Goal: Information Seeking & Learning: Learn about a topic

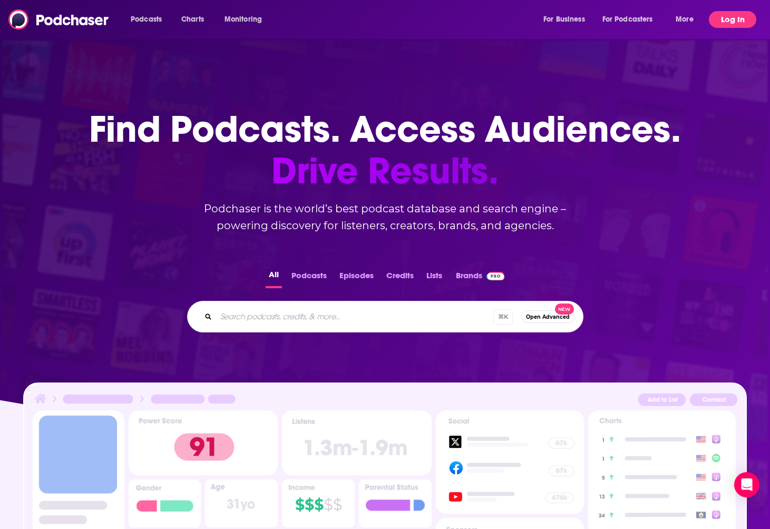
click at [716, 20] on button "Log In" at bounding box center [732, 19] width 47 height 17
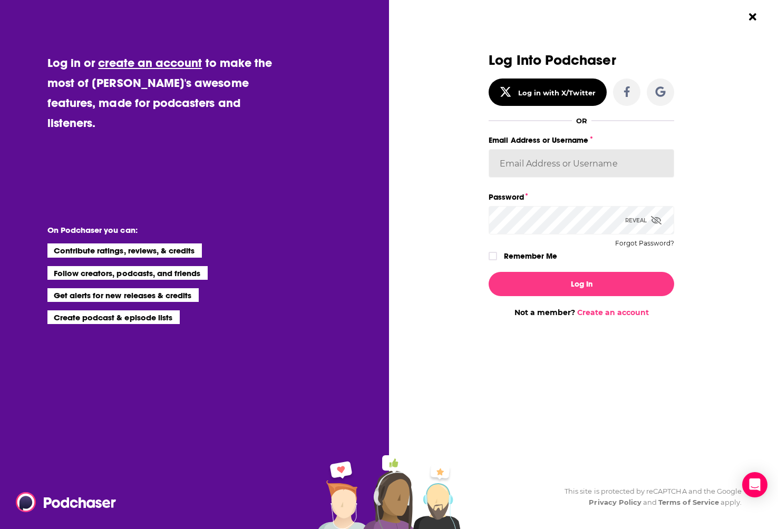
type input "teresa@spiral5.com"
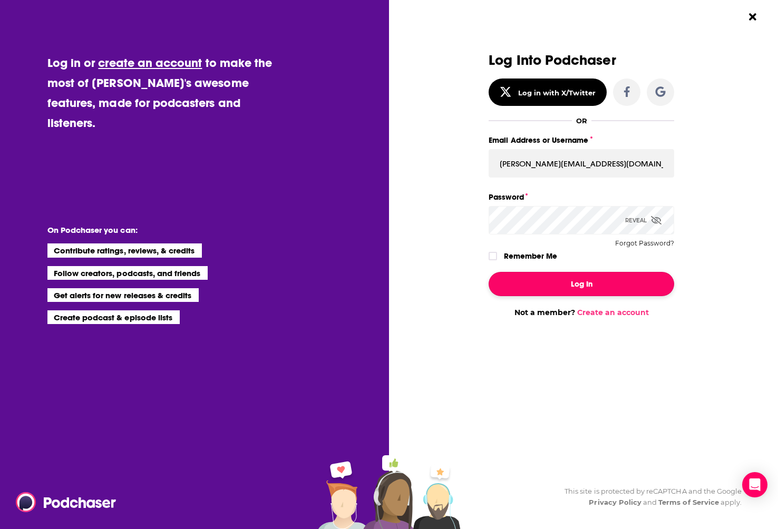
click at [617, 284] on button "Log In" at bounding box center [580, 284] width 185 height 24
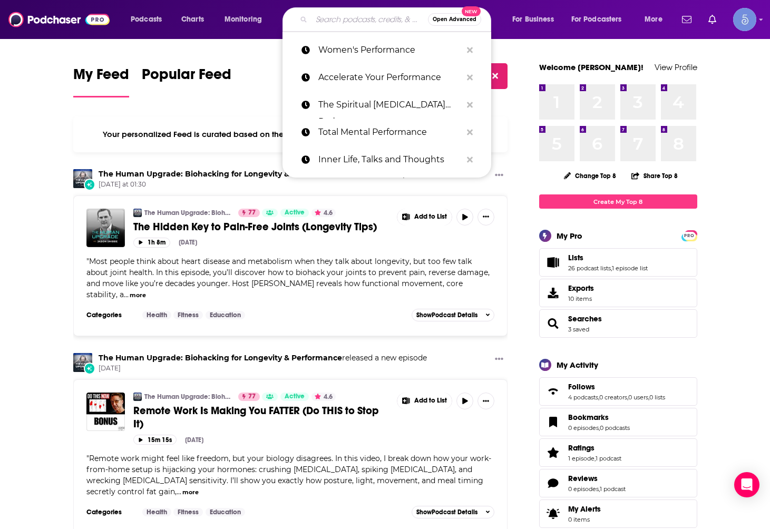
click at [347, 13] on input "Search podcasts, credits, & more..." at bounding box center [369, 19] width 116 height 17
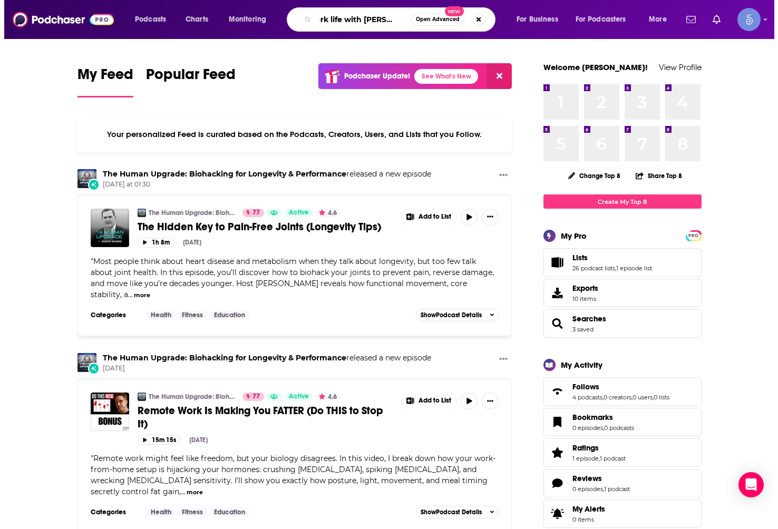
scroll to position [0, 14]
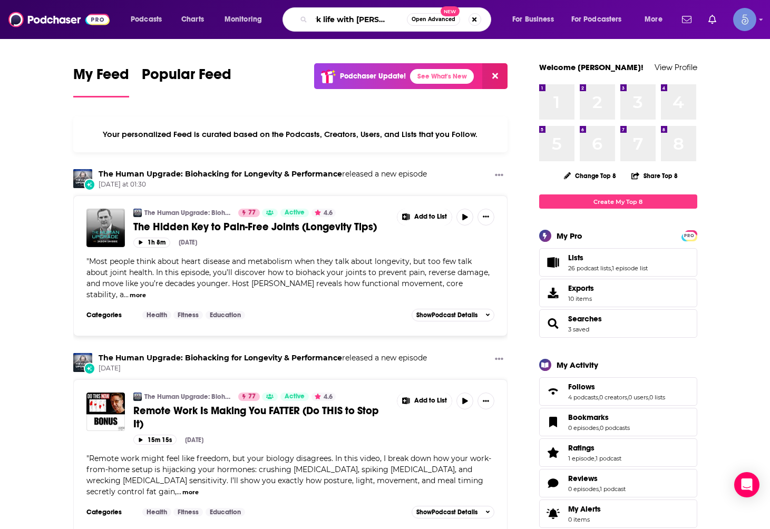
type input "work life with adam grant"
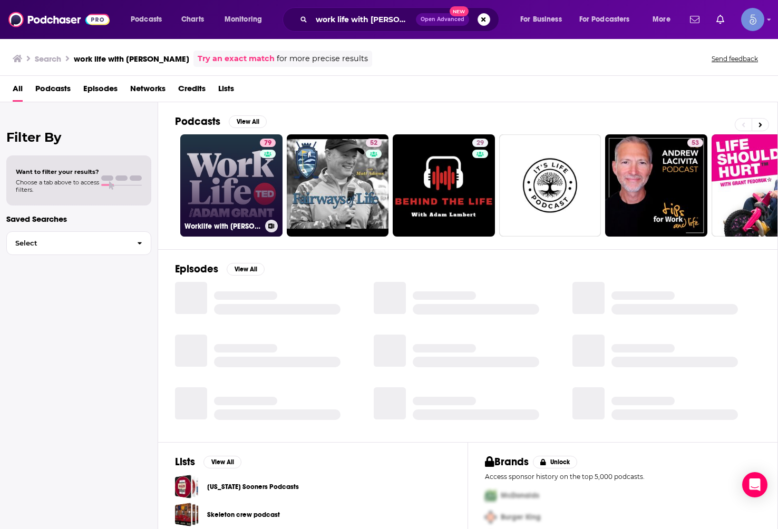
click at [227, 203] on link "79 Worklife with Adam Grant" at bounding box center [231, 185] width 102 height 102
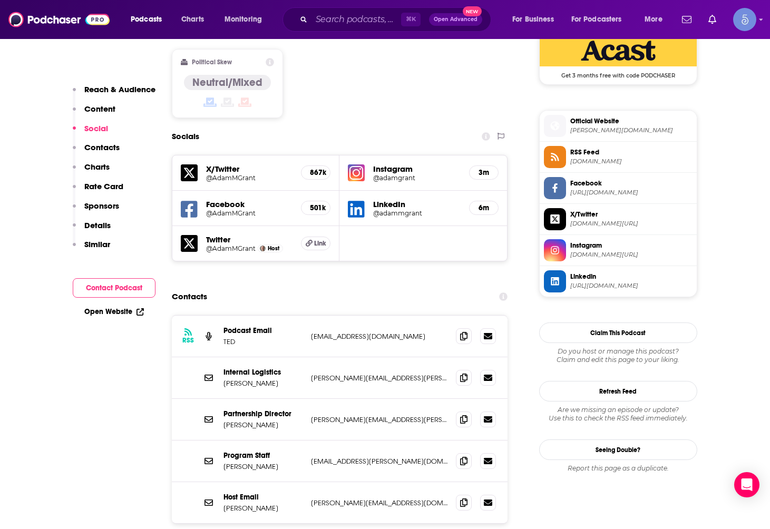
scroll to position [936, 0]
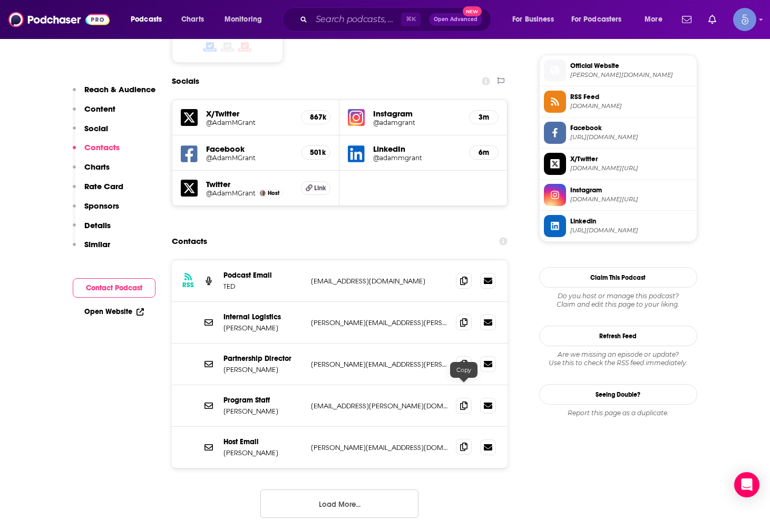
click at [465, 443] on icon at bounding box center [463, 447] width 7 height 8
click at [378, 489] on button "Load More..." at bounding box center [339, 503] width 158 height 28
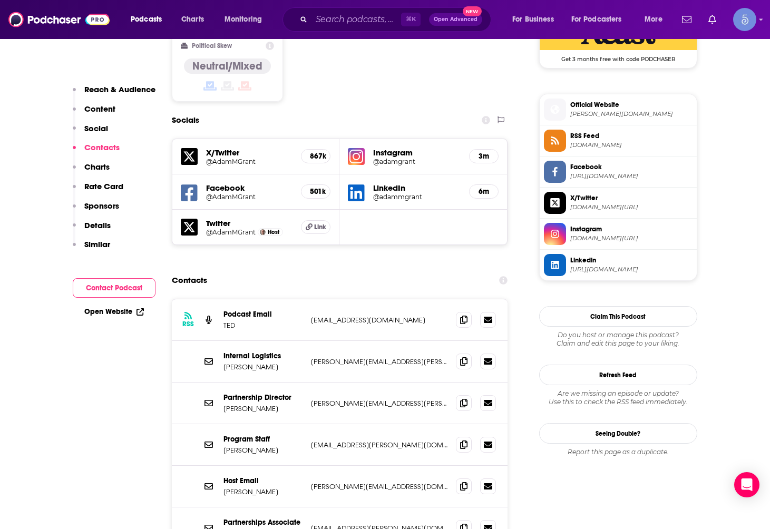
scroll to position [851, 0]
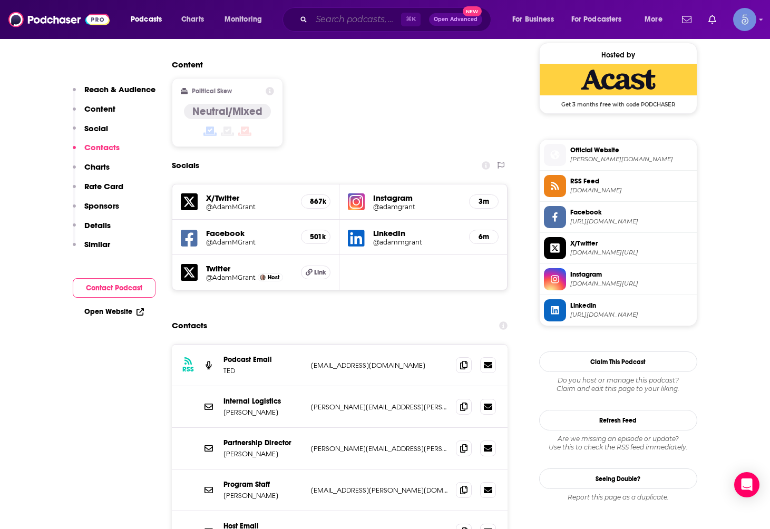
click at [353, 22] on input "Search podcasts, credits, & more..." at bounding box center [356, 19] width 90 height 17
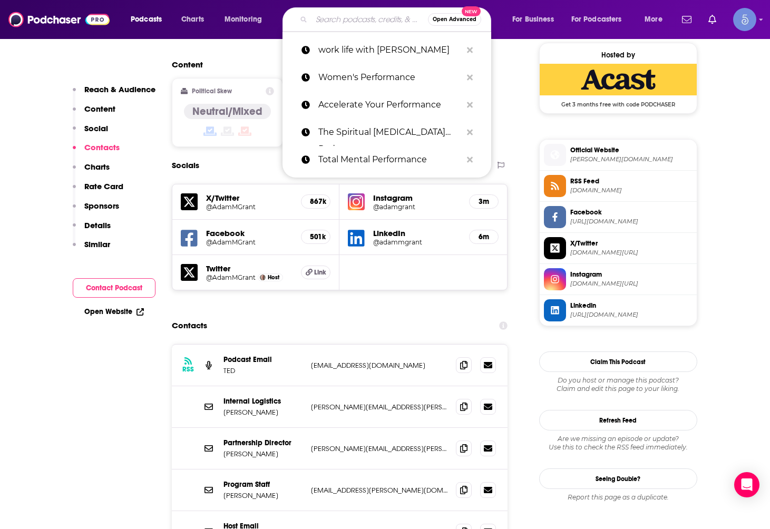
paste input "Clever with Amy Devers"
type input "Clever with Amy Devers"
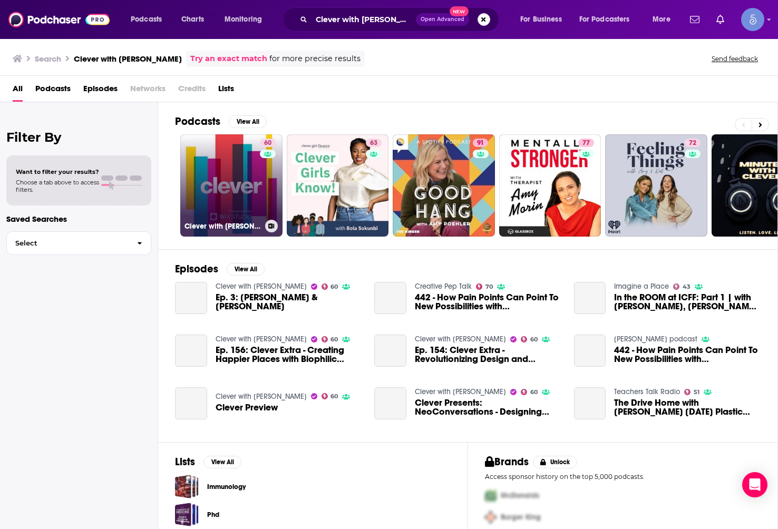
click at [250, 187] on link "60 Clever with Amy Devers" at bounding box center [231, 185] width 102 height 102
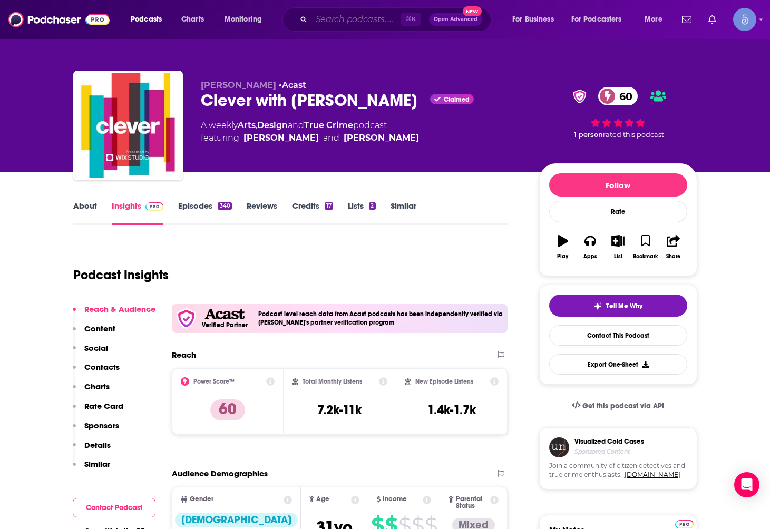
click at [329, 14] on input "Search podcasts, credits, & more..." at bounding box center [356, 19] width 90 height 17
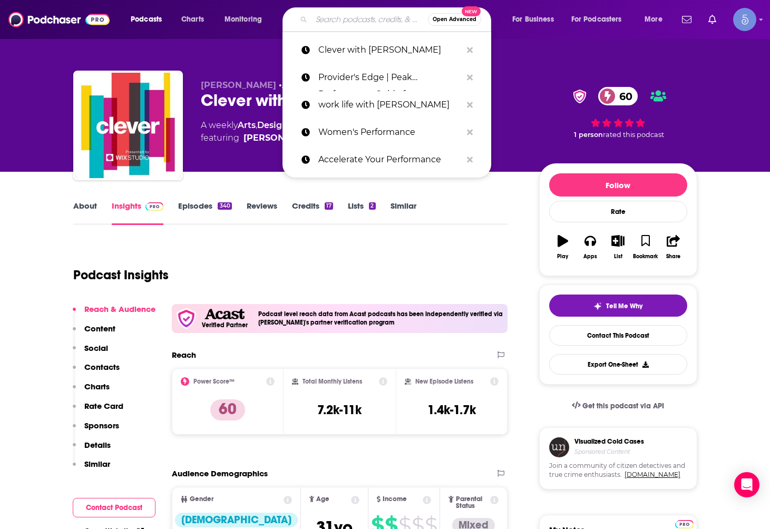
paste input "The Diary of a CEO with Steven Bartlett"
type input "The Diary of a CEO with Steven Bartlett"
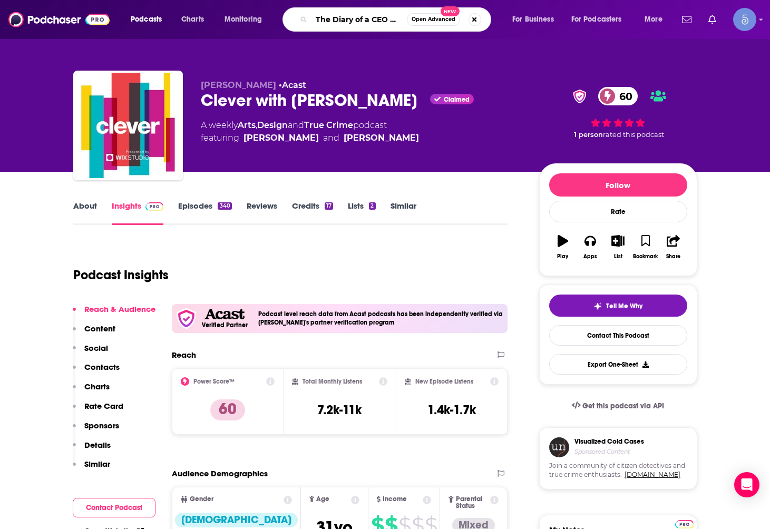
scroll to position [0, 66]
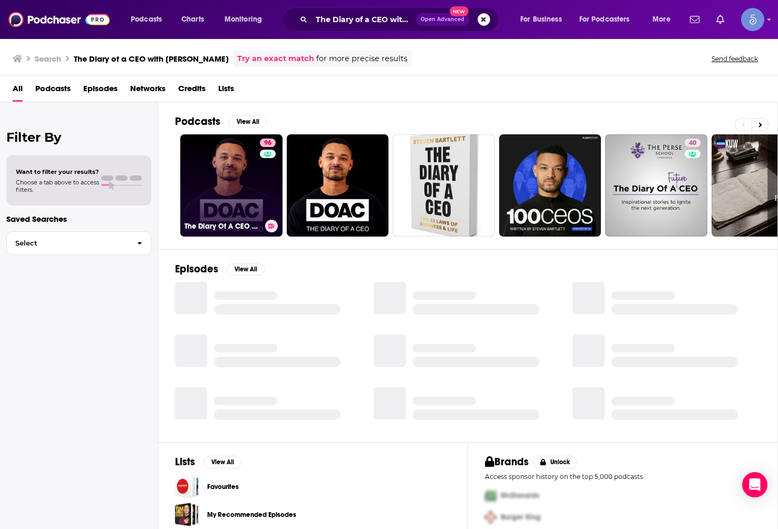
click at [243, 204] on link "96 The Diary Of A CEO with Steven Bartlett" at bounding box center [231, 185] width 102 height 102
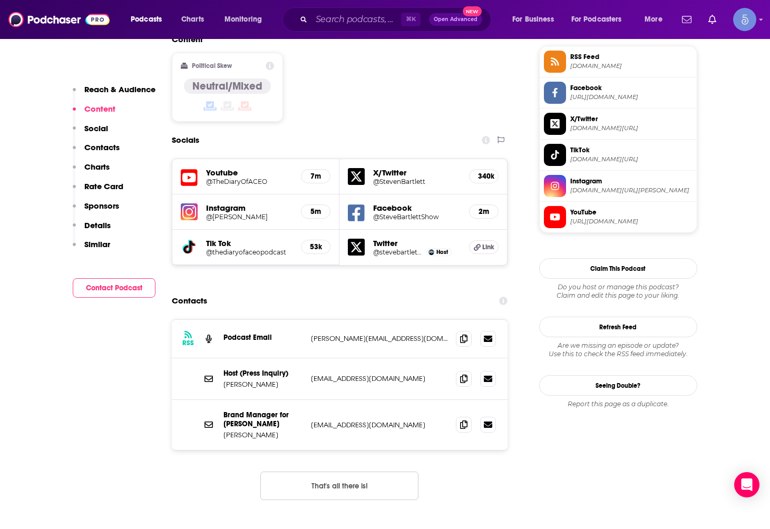
scroll to position [853, 0]
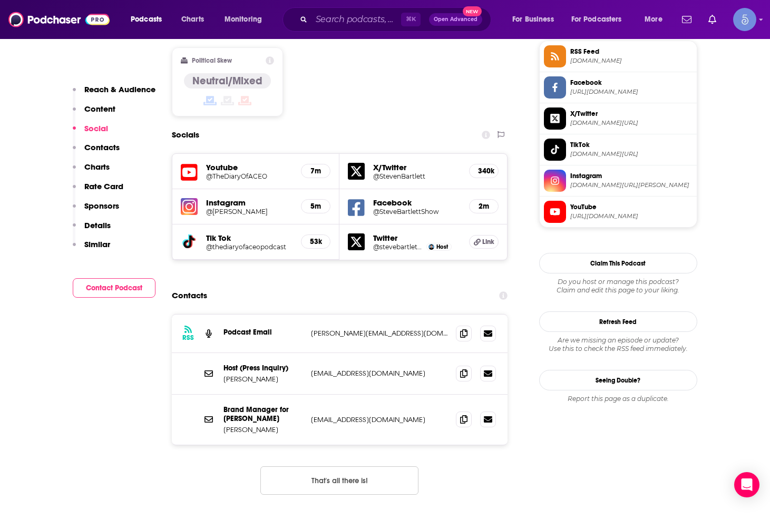
click at [318, 466] on button "That's all there is!" at bounding box center [339, 480] width 158 height 28
click at [462, 329] on icon at bounding box center [463, 333] width 7 height 8
click at [329, 14] on input "Search podcasts, credits, & more..." at bounding box center [356, 19] width 90 height 17
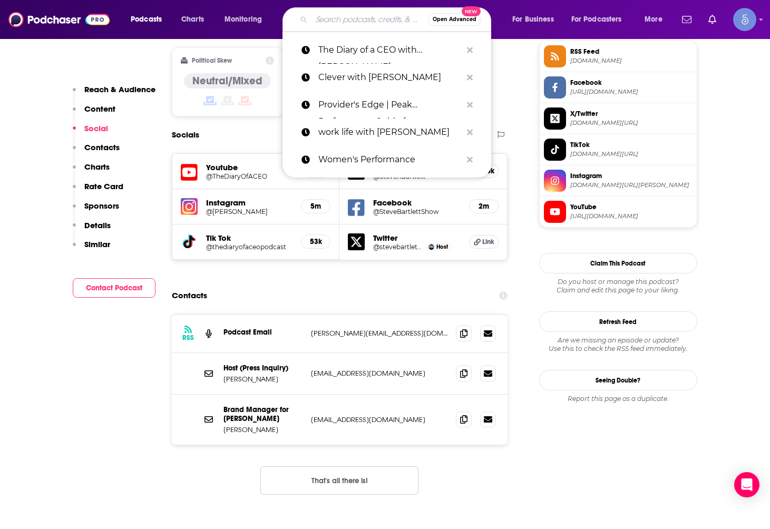
paste input "Decoder with Nilay Patel"
type input "Decoder with Nilay Patel"
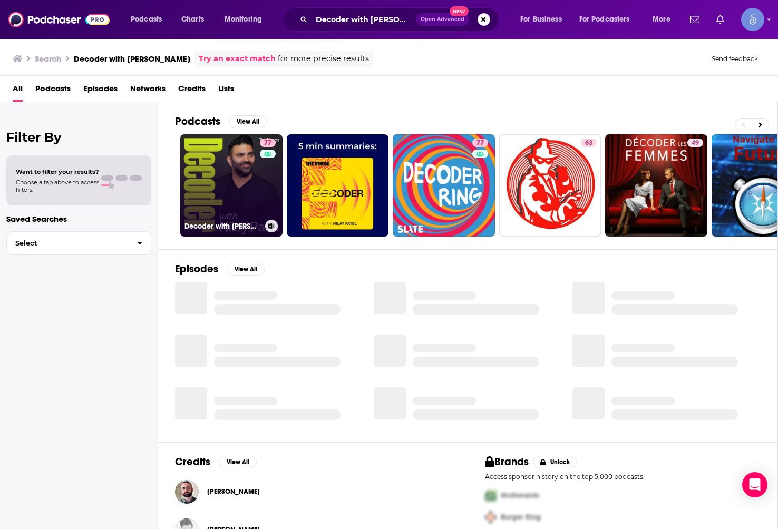
click at [266, 209] on div "77" at bounding box center [269, 179] width 18 height 81
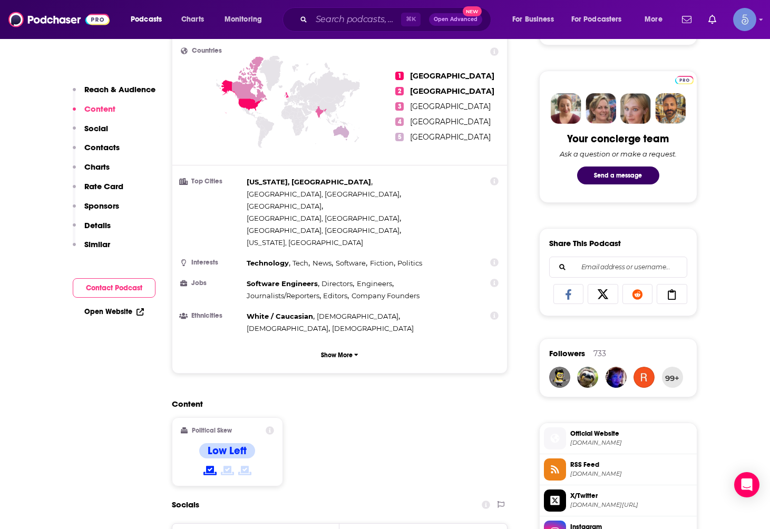
scroll to position [783, 0]
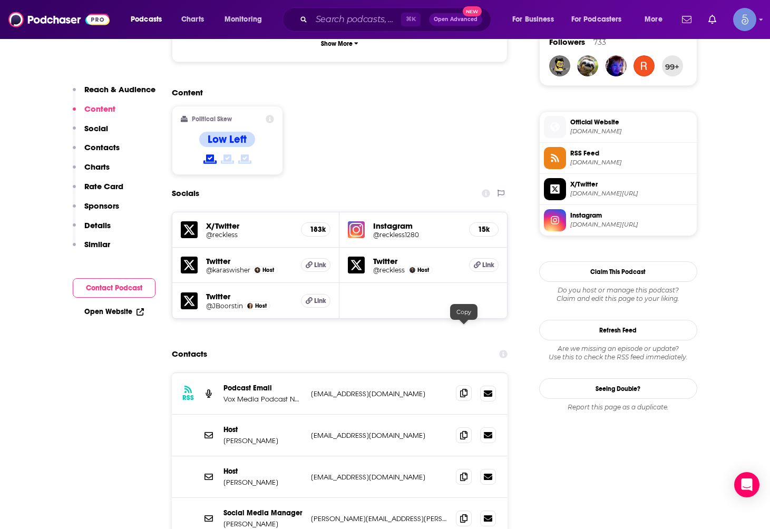
click at [466, 385] on span at bounding box center [464, 393] width 16 height 16
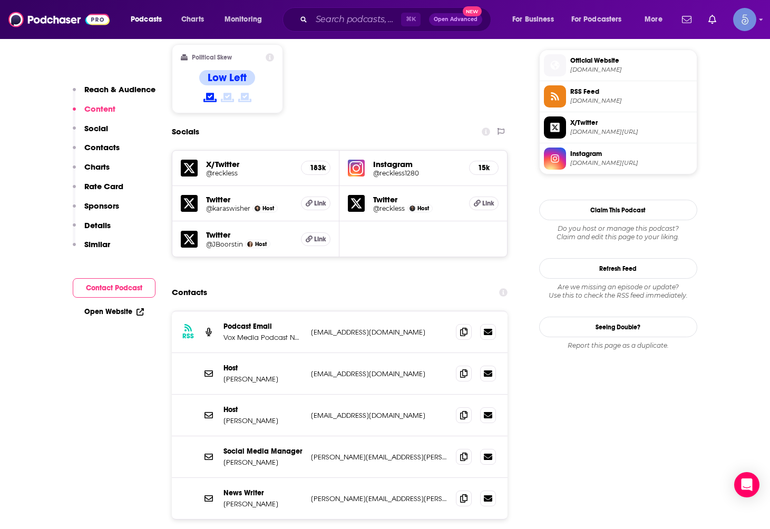
scroll to position [851, 0]
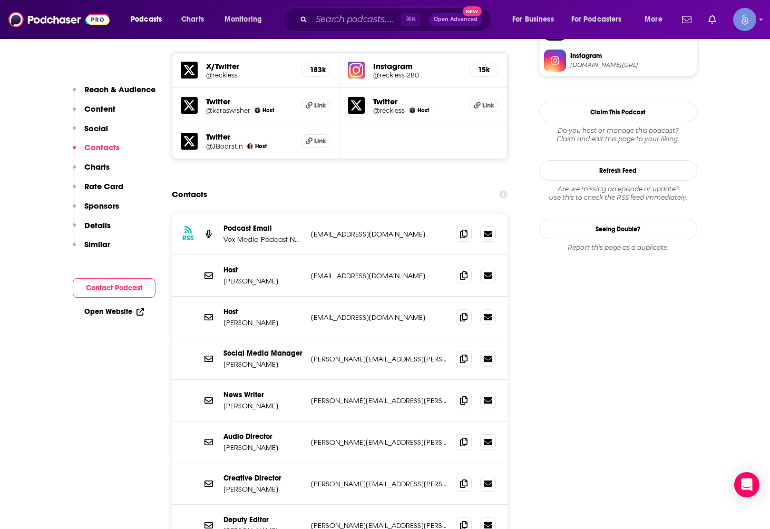
scroll to position [803, 0]
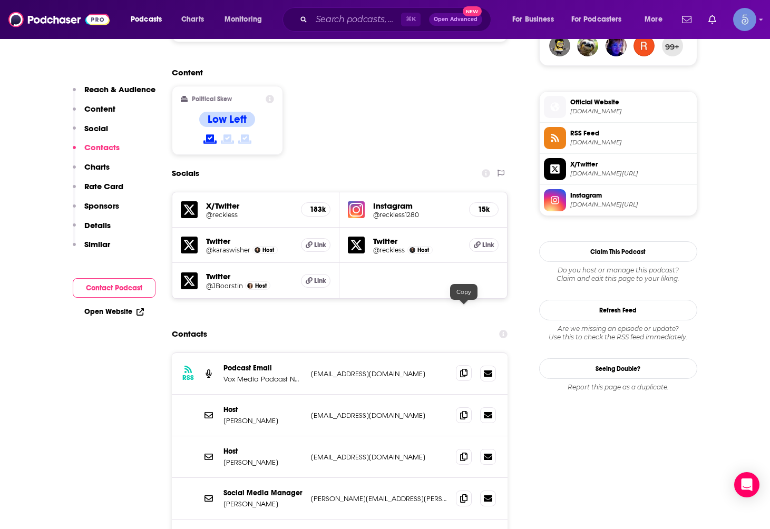
click at [460, 369] on icon at bounding box center [463, 373] width 7 height 8
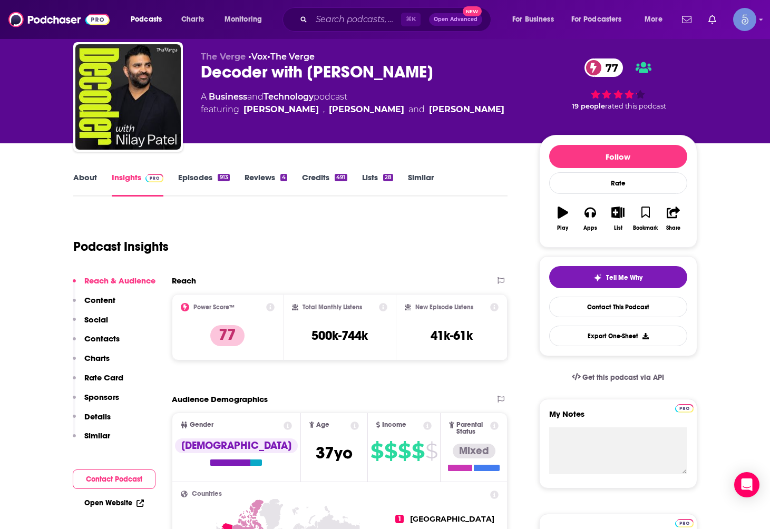
scroll to position [0, 0]
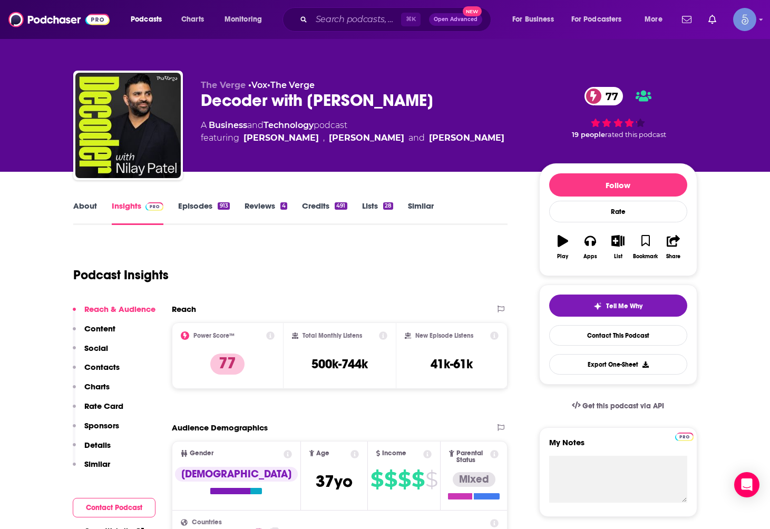
click at [345, 4] on div "Podcasts Charts Monitoring ⌘ K Open Advanced New For Business For Podcasters Mo…" at bounding box center [385, 19] width 770 height 39
click at [370, 21] on input "Search podcasts, credits, & more..." at bounding box center [356, 19] width 90 height 17
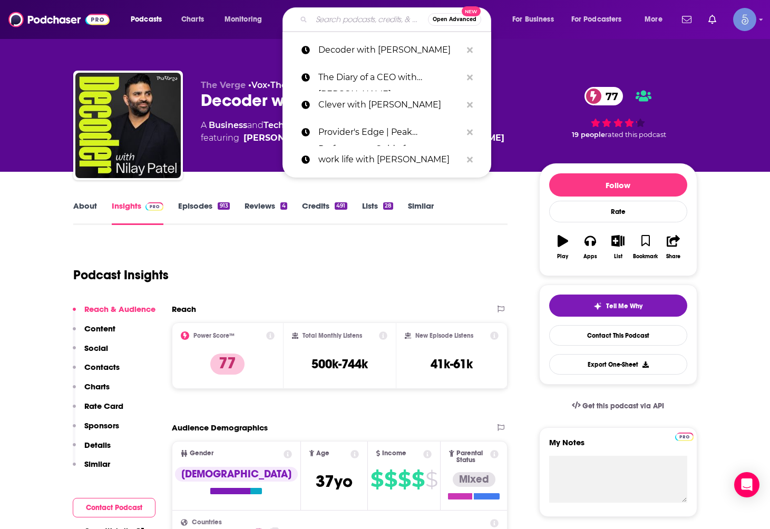
paste input "Marketplace All-in-One"
type input "Marketplace All-in-One"
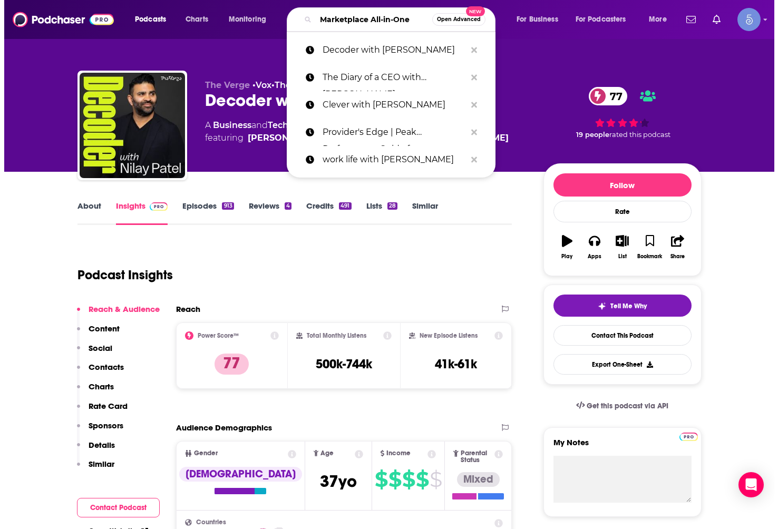
scroll to position [0, 3]
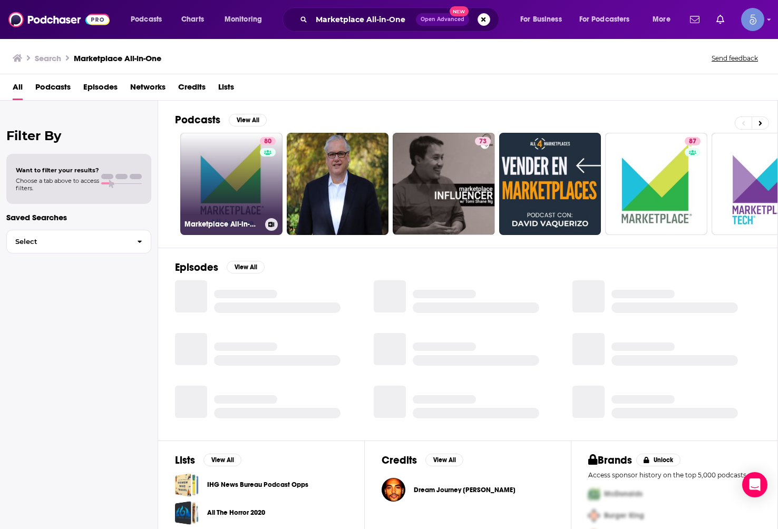
click at [265, 201] on div "80" at bounding box center [269, 177] width 18 height 81
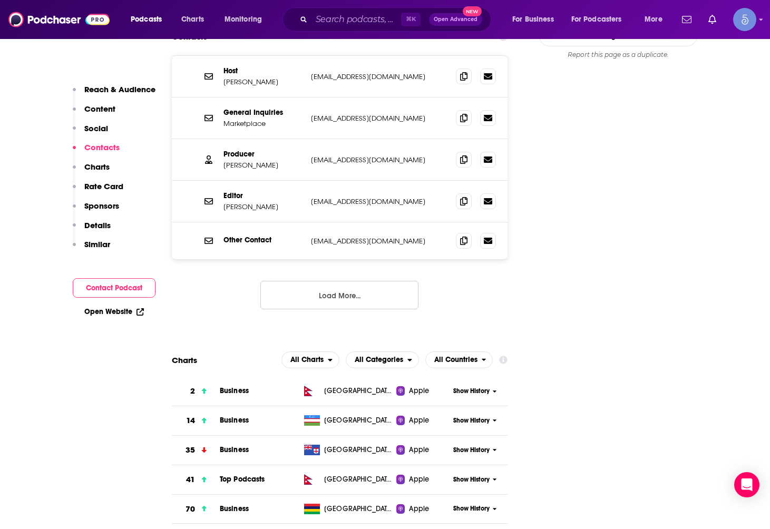
scroll to position [770, 0]
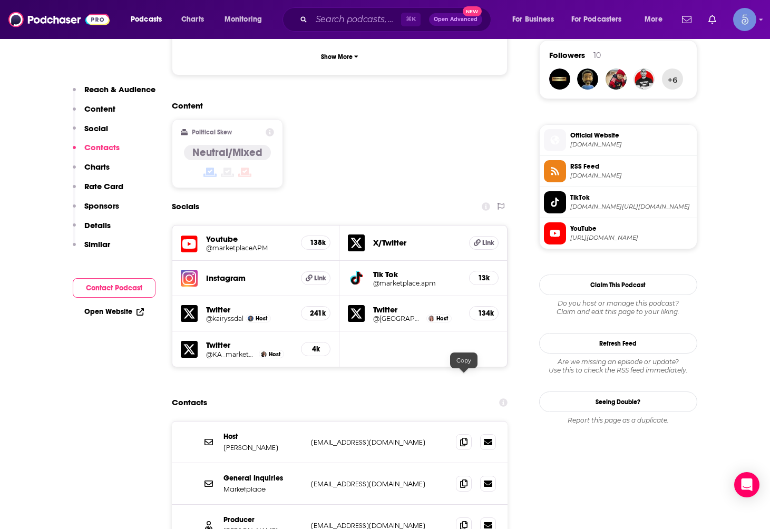
click at [453, 421] on div "Host Kai Ryssdal kryssdal@marketplace.org kryssdal@marketplace.org" at bounding box center [340, 442] width 336 height 42
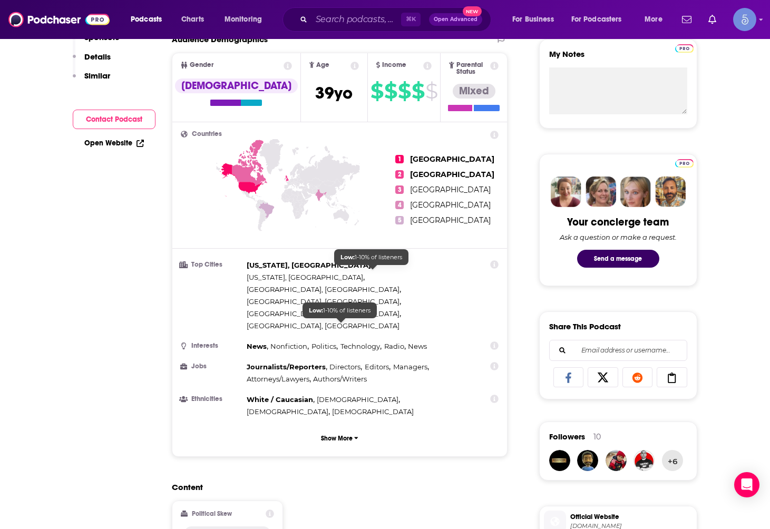
scroll to position [0, 0]
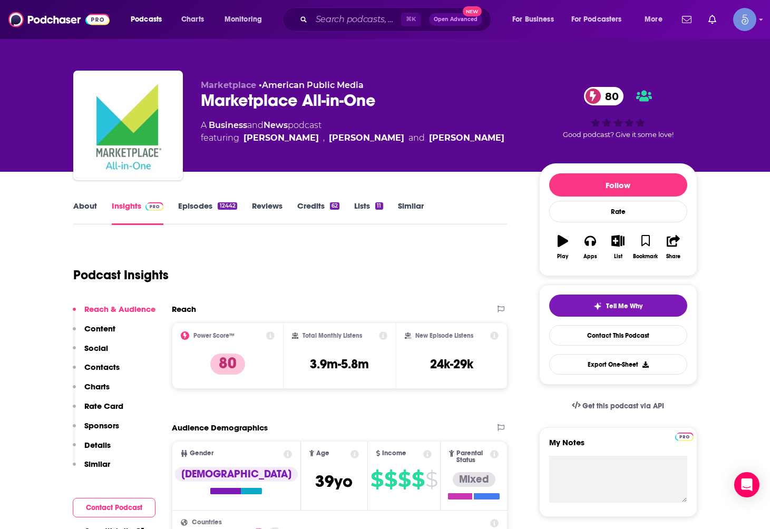
click at [90, 211] on link "About" at bounding box center [85, 213] width 24 height 24
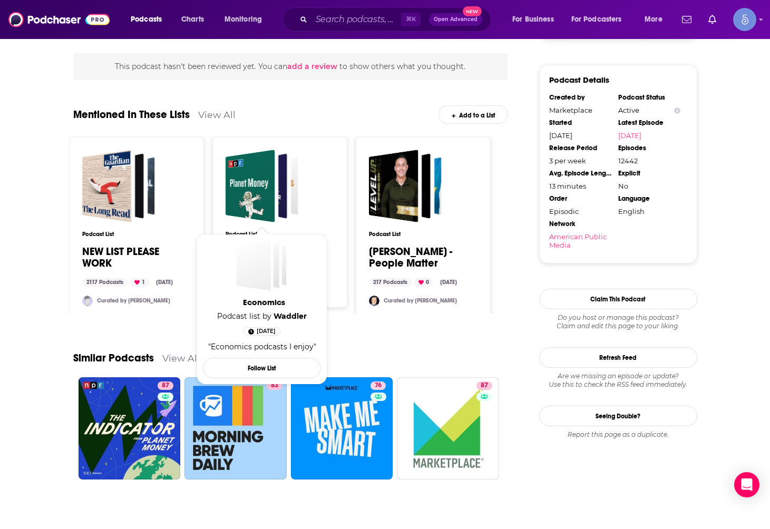
scroll to position [980, 0]
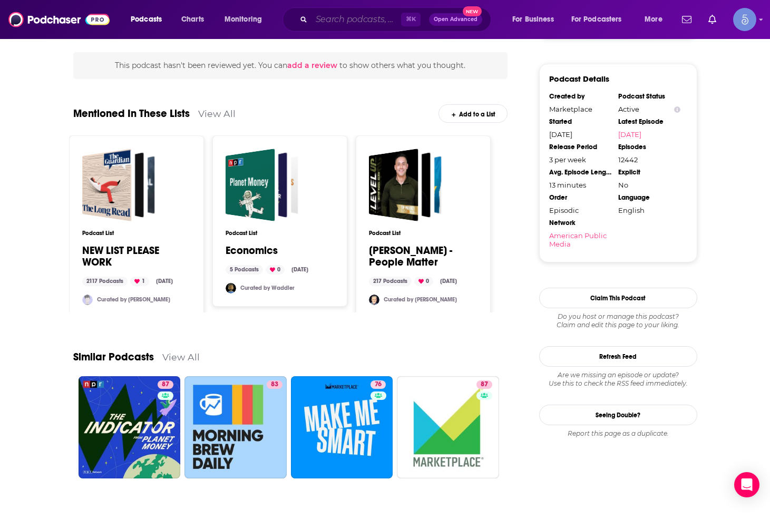
click at [335, 18] on input "Search podcasts, credits, & more..." at bounding box center [356, 19] width 90 height 17
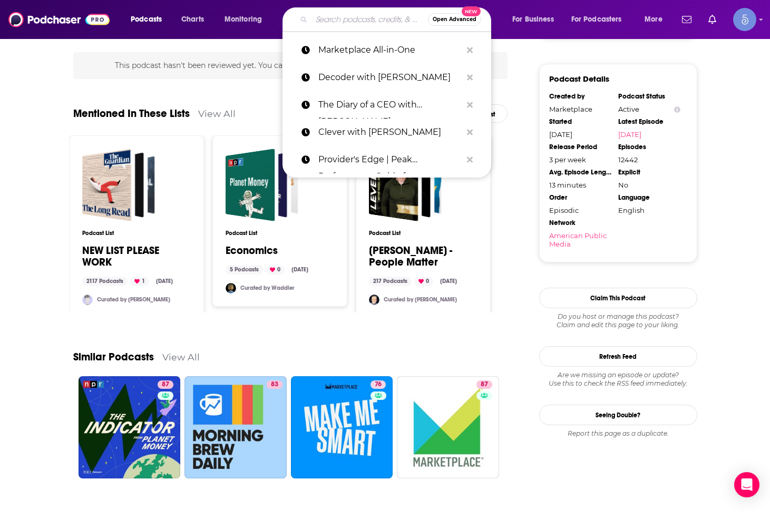
paste input "The Second Act with Michael & John"
type input "The Second Act with Michael & John"
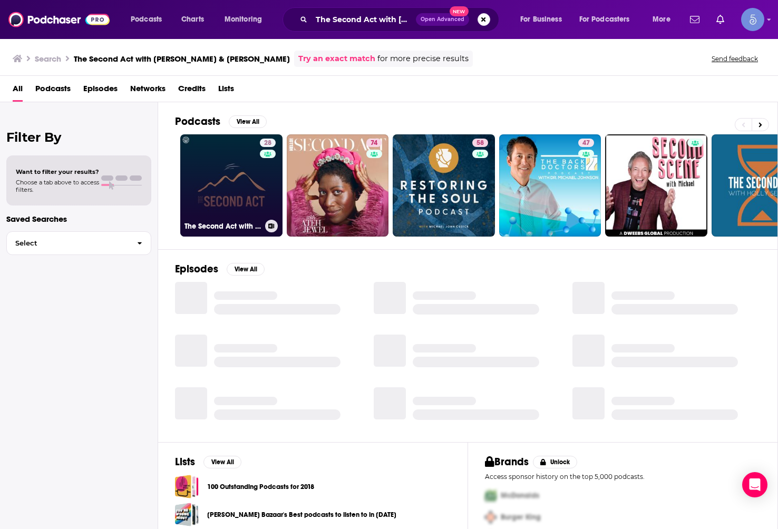
click at [237, 204] on link "28 The Second Act with Michael and John" at bounding box center [231, 185] width 102 height 102
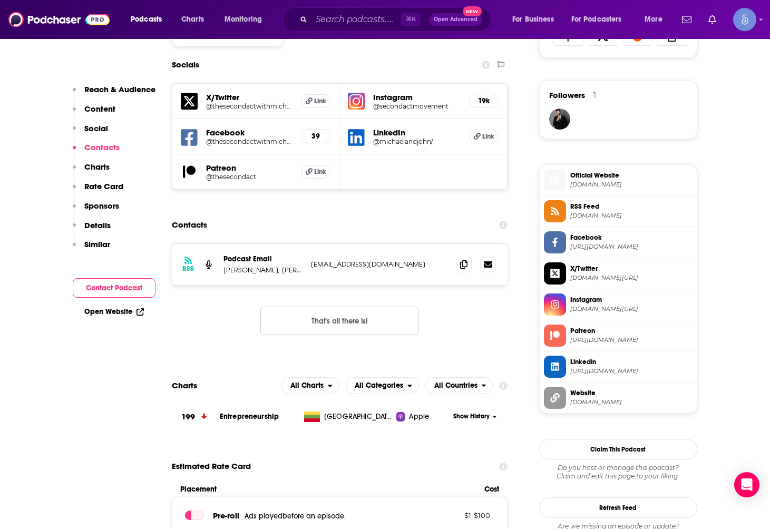
scroll to position [753, 0]
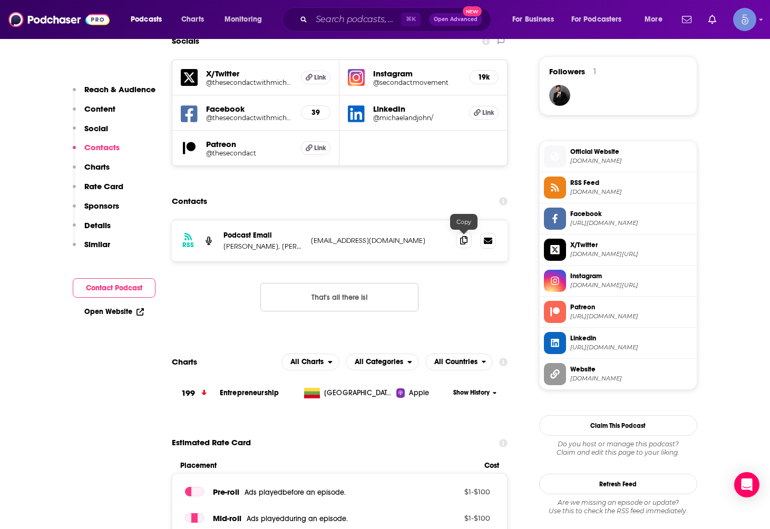
click at [462, 243] on icon at bounding box center [463, 240] width 7 height 8
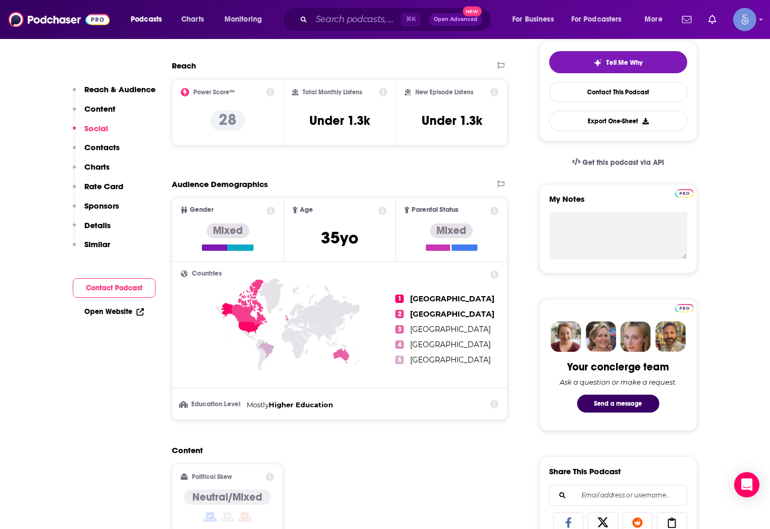
scroll to position [0, 0]
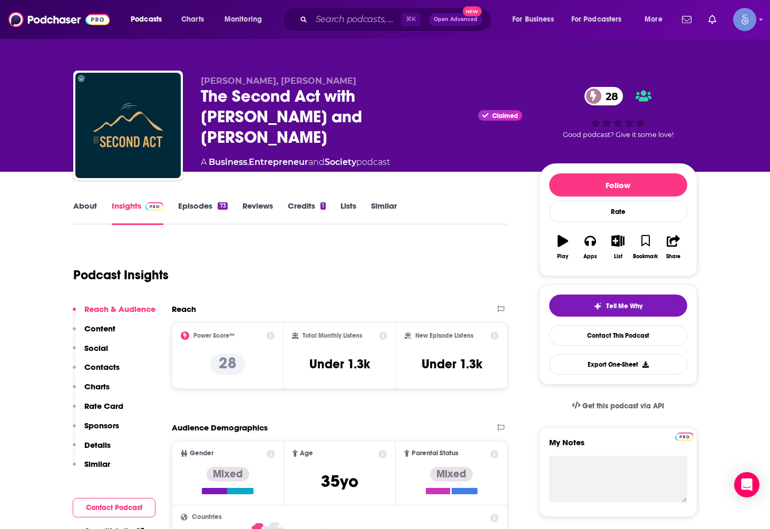
click at [90, 214] on link "About" at bounding box center [85, 213] width 24 height 24
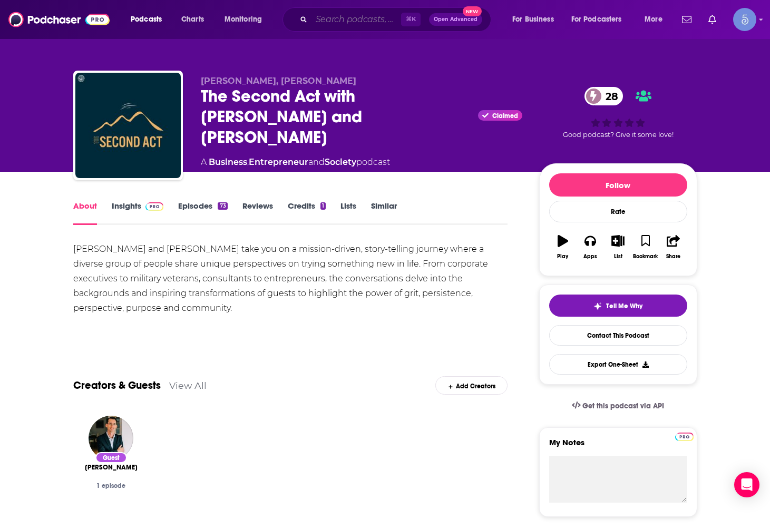
click at [345, 24] on input "Search podcasts, credits, & more..." at bounding box center [356, 19] width 90 height 17
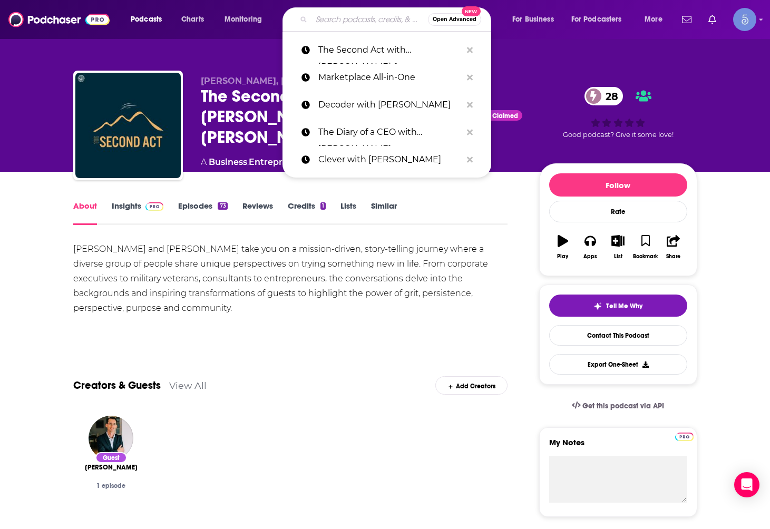
paste input "The Tim Ferris Show"
type input "The Tim Ferris Show"
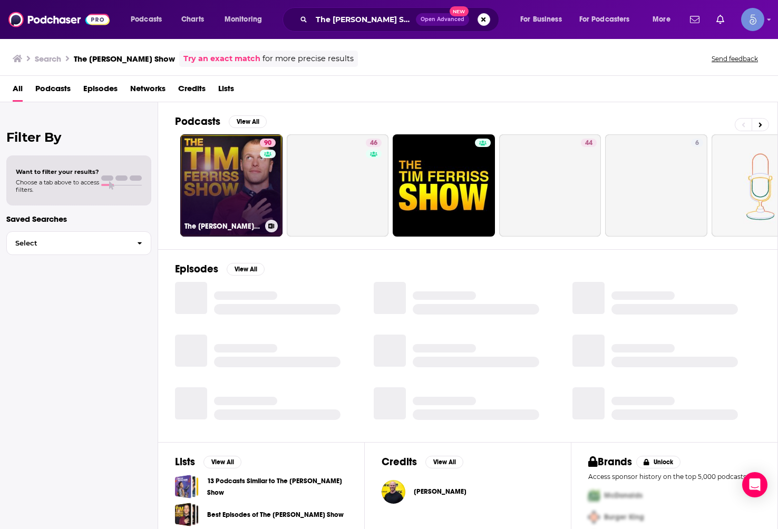
click at [214, 188] on link "90 The Tim Ferriss Show" at bounding box center [231, 185] width 102 height 102
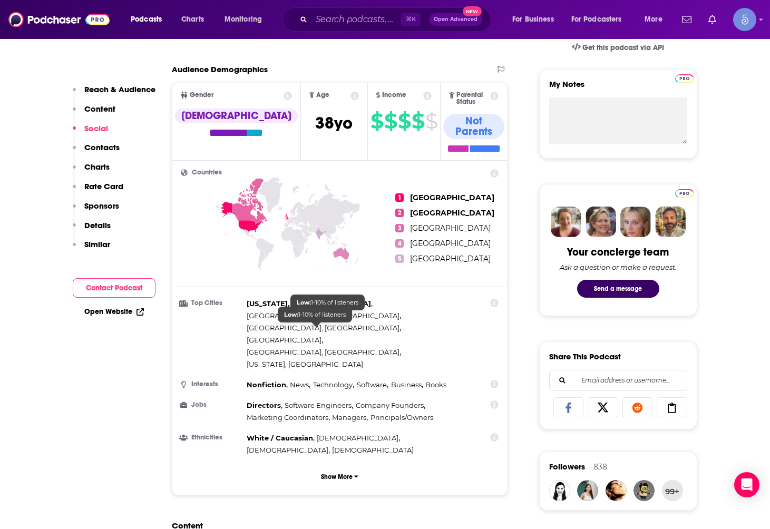
scroll to position [858, 0]
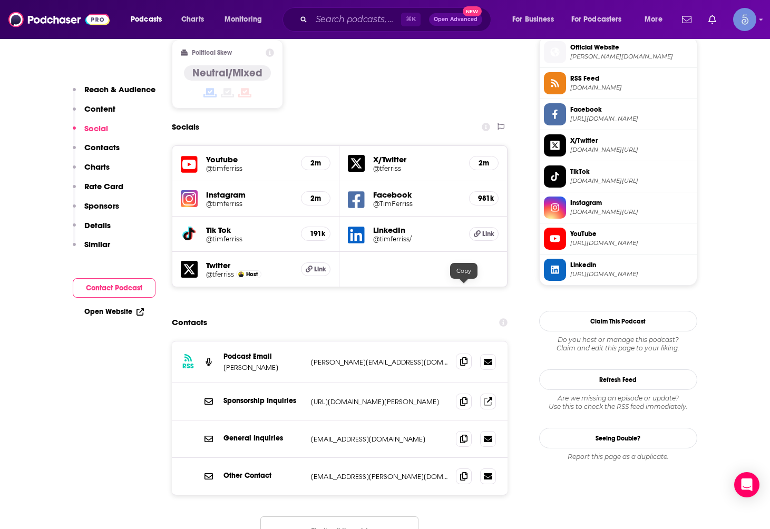
click at [466, 357] on icon at bounding box center [463, 361] width 7 height 8
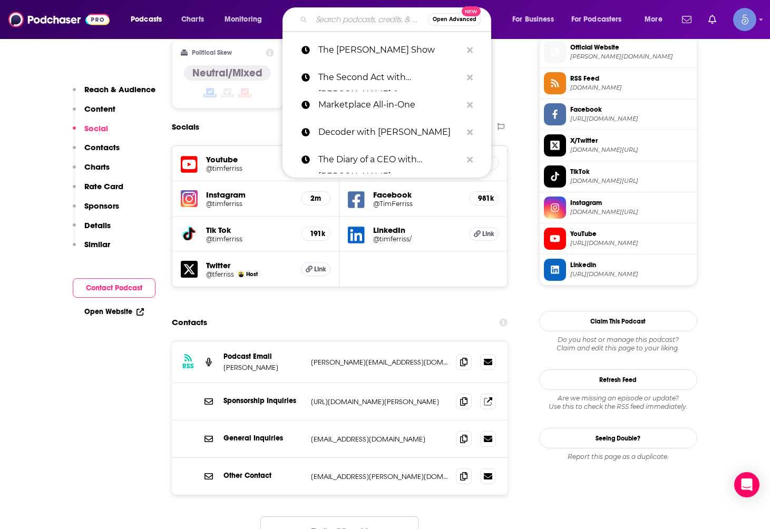
click at [325, 21] on input "Search podcasts, credits, & more..." at bounding box center [369, 19] width 116 height 17
paste input "A Bit of Optimism with Simon Sinek"
type input "A Bit of Optimism with Simon Sinek"
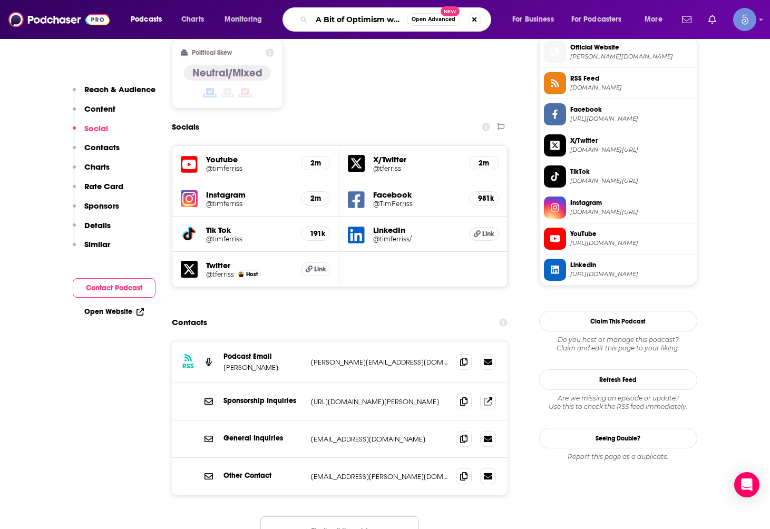
scroll to position [0, 53]
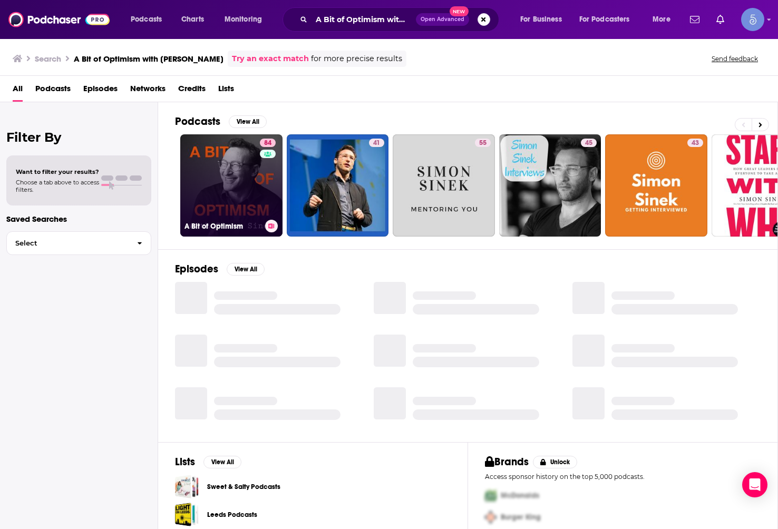
click at [209, 222] on h3 "A Bit of Optimism" at bounding box center [222, 226] width 76 height 9
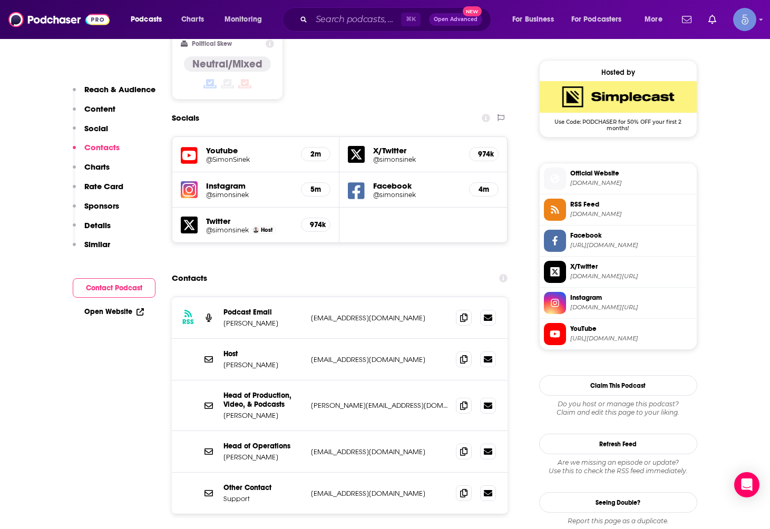
scroll to position [986, 0]
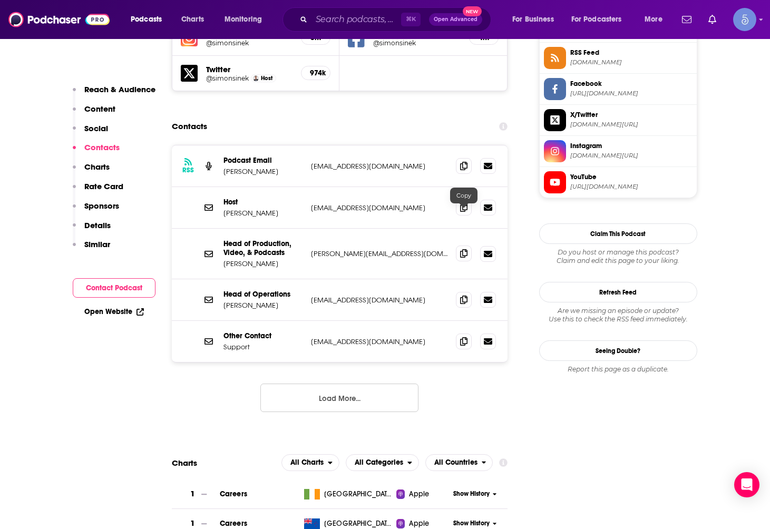
click at [456, 245] on span at bounding box center [464, 253] width 16 height 16
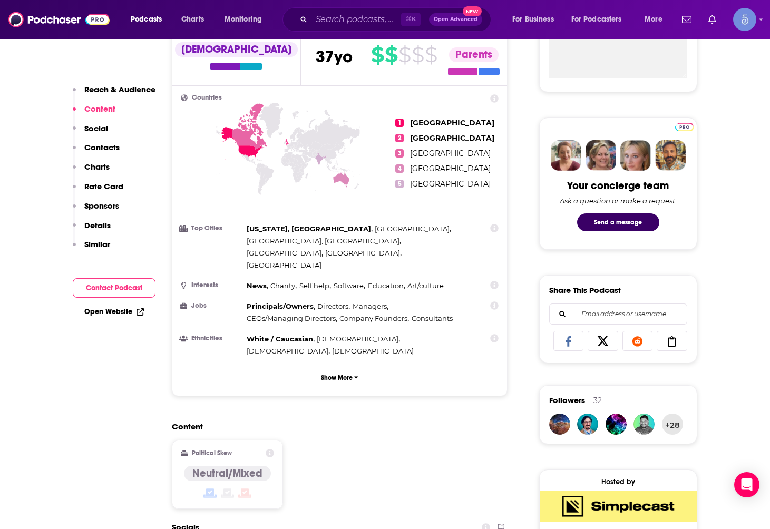
scroll to position [0, 0]
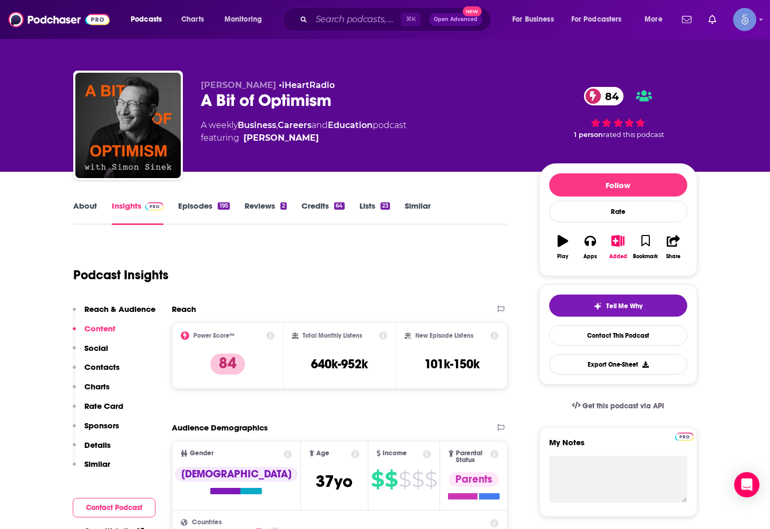
click at [74, 213] on link "About" at bounding box center [85, 213] width 24 height 24
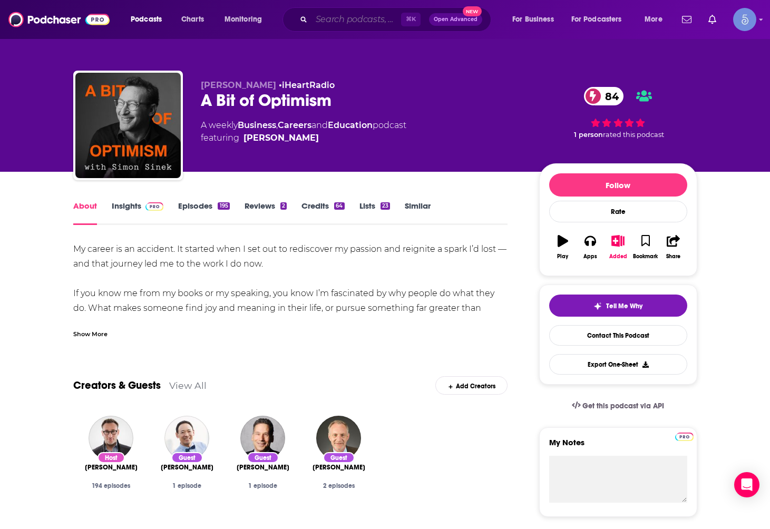
click at [363, 18] on input "Search podcasts, credits, & more..." at bounding box center [356, 19] width 90 height 17
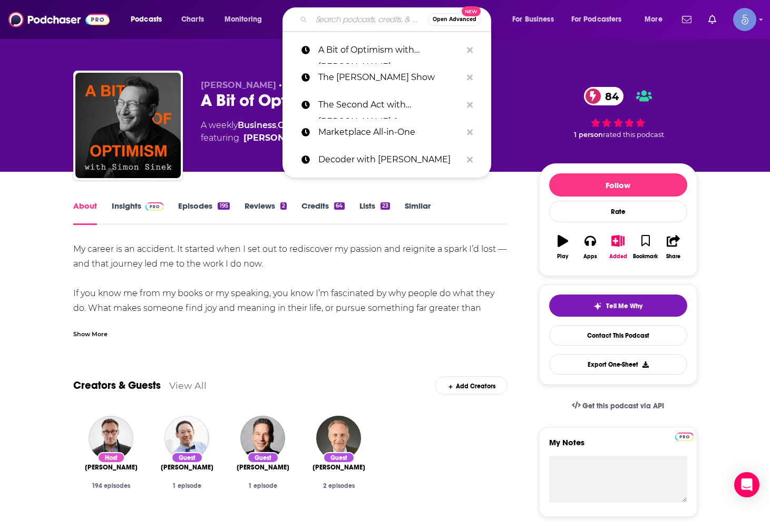
paste input "Bloomberg Intelligence"
type input "Bloomberg Intelligence"
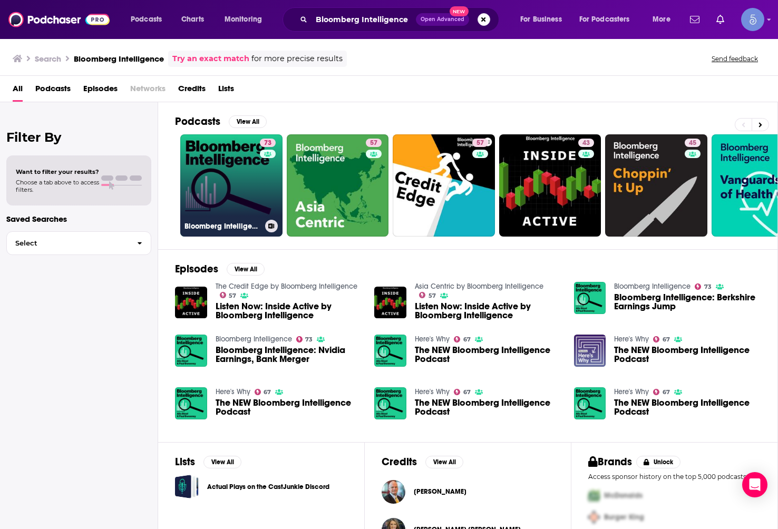
click at [224, 182] on link "73 Bloomberg Intelligence" at bounding box center [231, 185] width 102 height 102
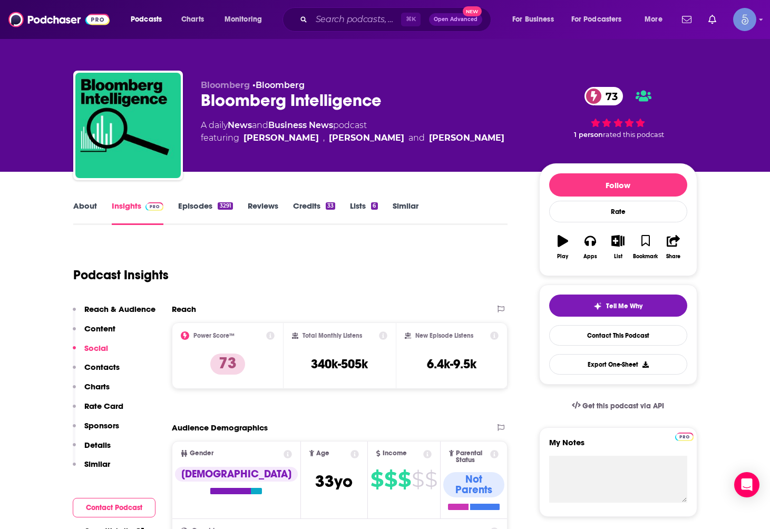
click at [83, 210] on link "About" at bounding box center [85, 213] width 24 height 24
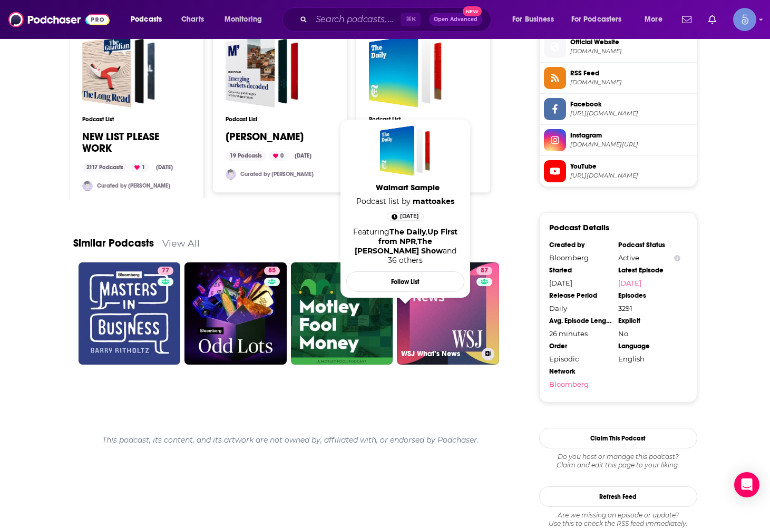
scroll to position [923, 0]
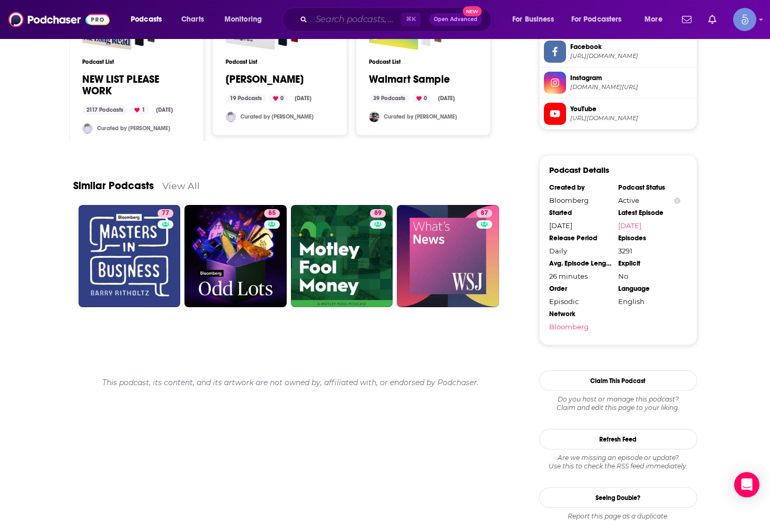
click at [363, 21] on input "Search podcasts, credits, & more..." at bounding box center [356, 19] width 90 height 17
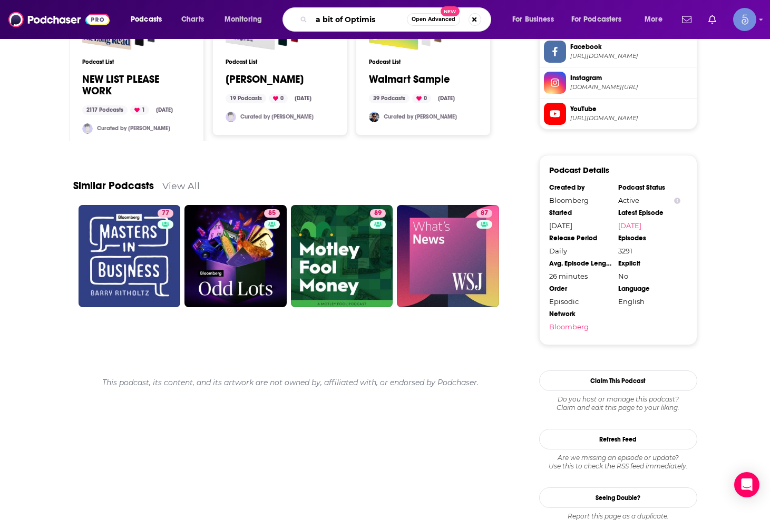
type input "a bit of Optimism"
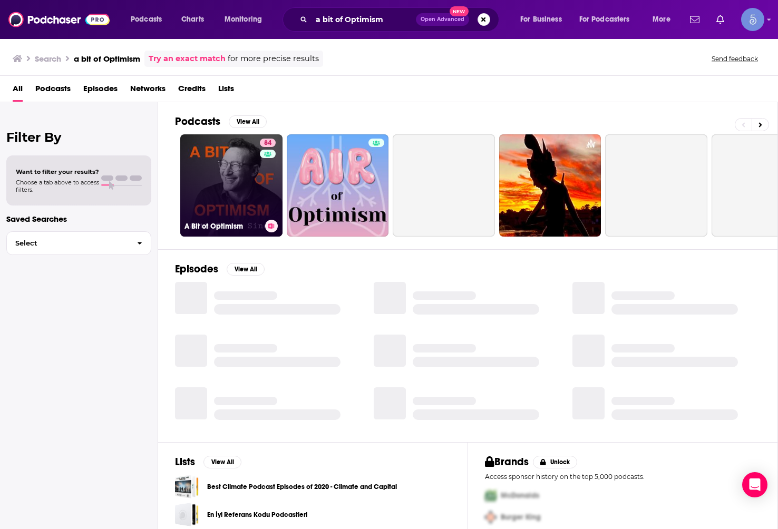
click at [232, 173] on link "84 A Bit of Optimism" at bounding box center [231, 185] width 102 height 102
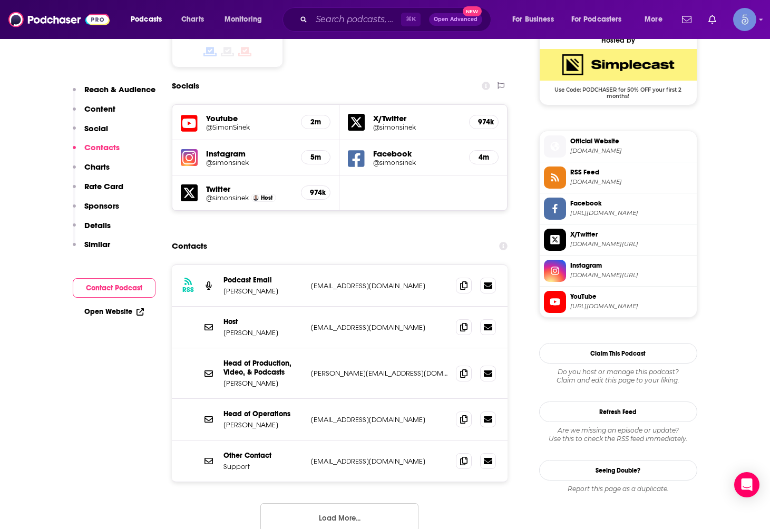
scroll to position [1234, 0]
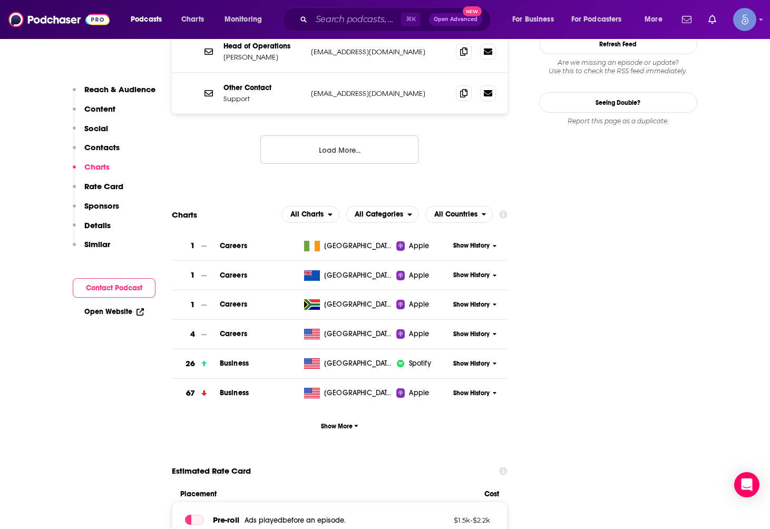
click at [99, 242] on p "Similar" at bounding box center [97, 244] width 26 height 10
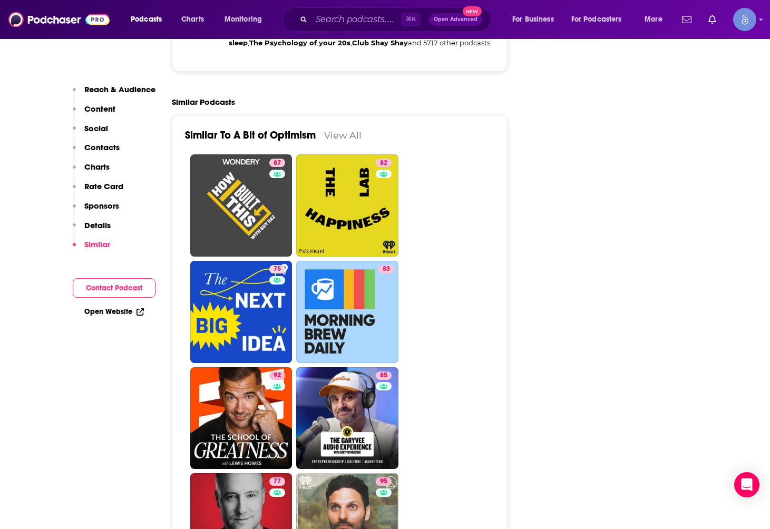
scroll to position [2473, 0]
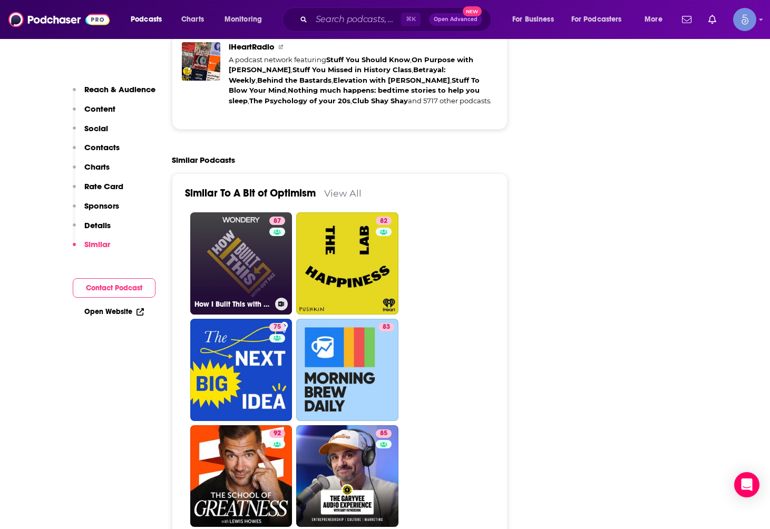
click at [228, 225] on link "87 How I Built This with Guy Raz" at bounding box center [241, 263] width 102 height 102
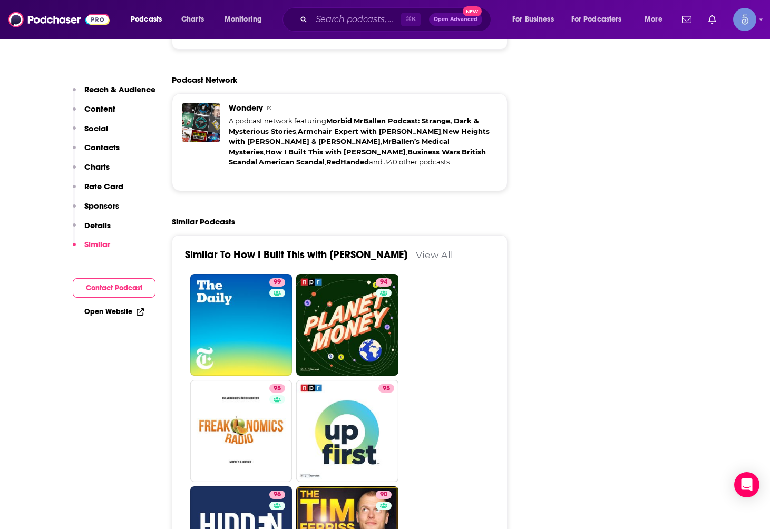
scroll to position [2682, 0]
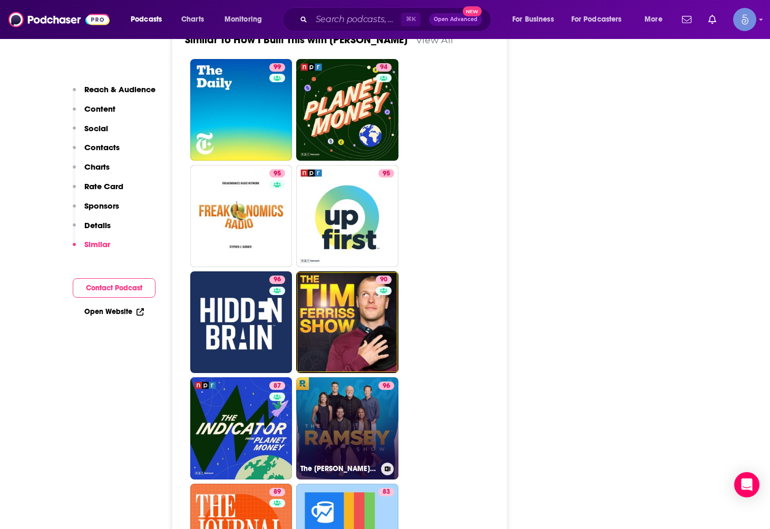
click at [312, 377] on link "96 The Ramsey Show" at bounding box center [347, 428] width 102 height 102
type input "https://www.podchaser.com/podcasts/the-ramsey-show-30820"
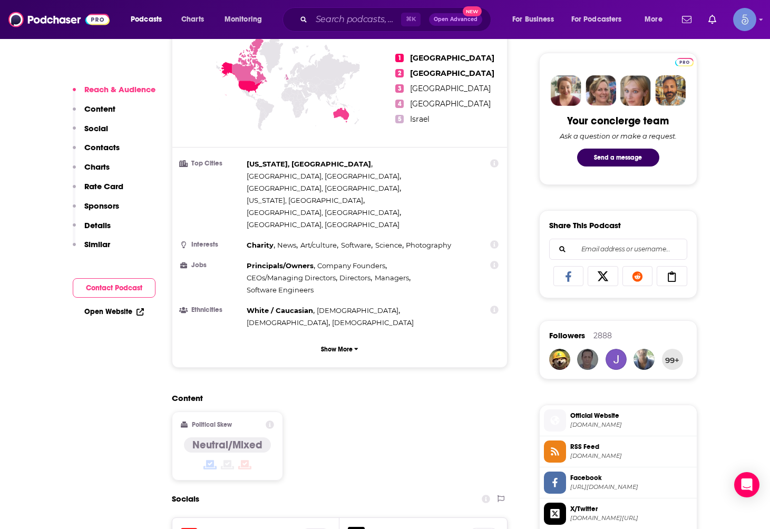
scroll to position [835, 0]
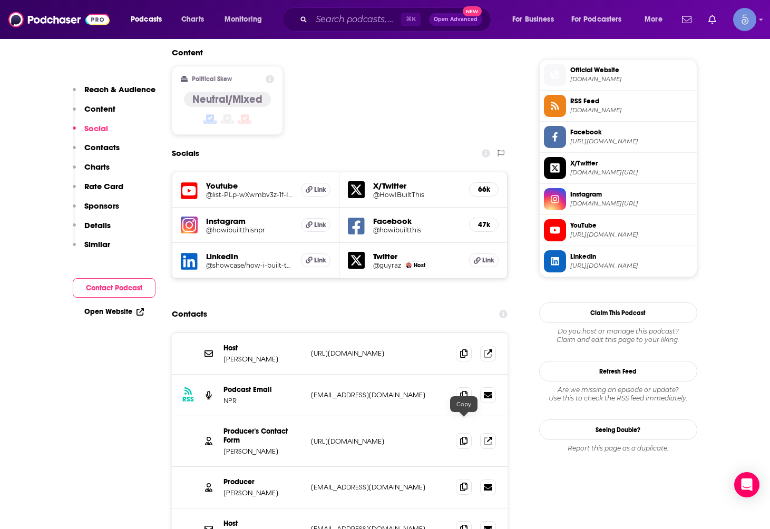
click at [464, 483] on icon at bounding box center [463, 487] width 7 height 8
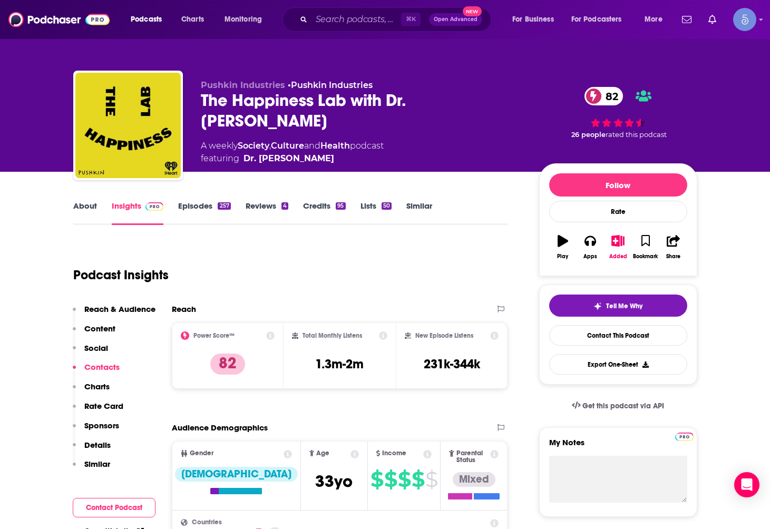
click at [78, 204] on link "About" at bounding box center [85, 213] width 24 height 24
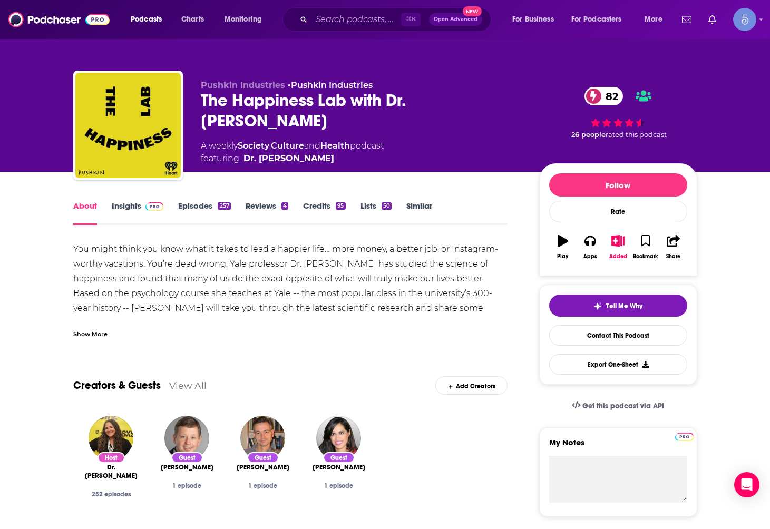
click at [81, 329] on div "Show More" at bounding box center [90, 333] width 34 height 10
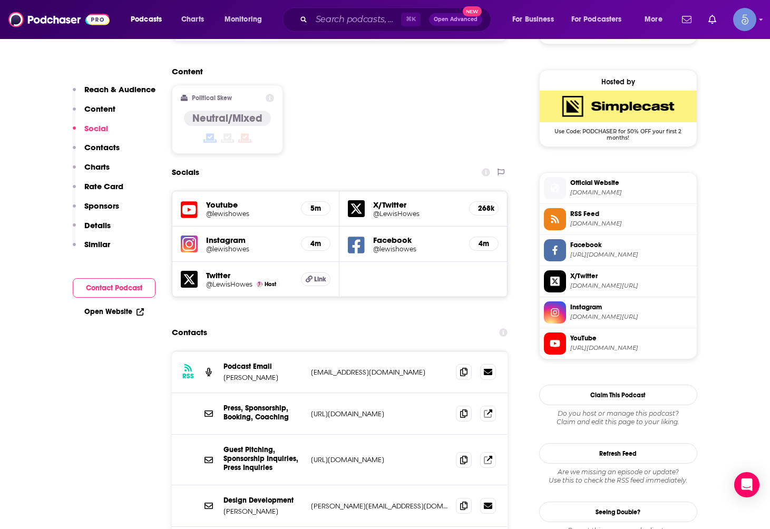
scroll to position [878, 0]
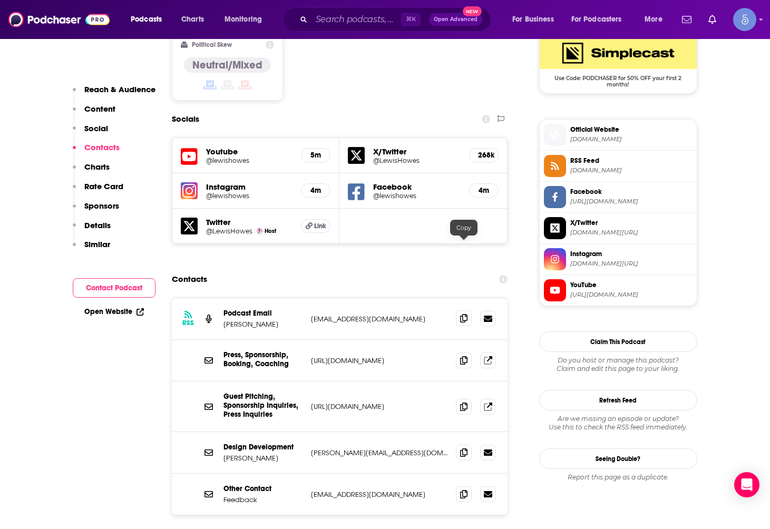
click at [468, 310] on span at bounding box center [464, 318] width 16 height 16
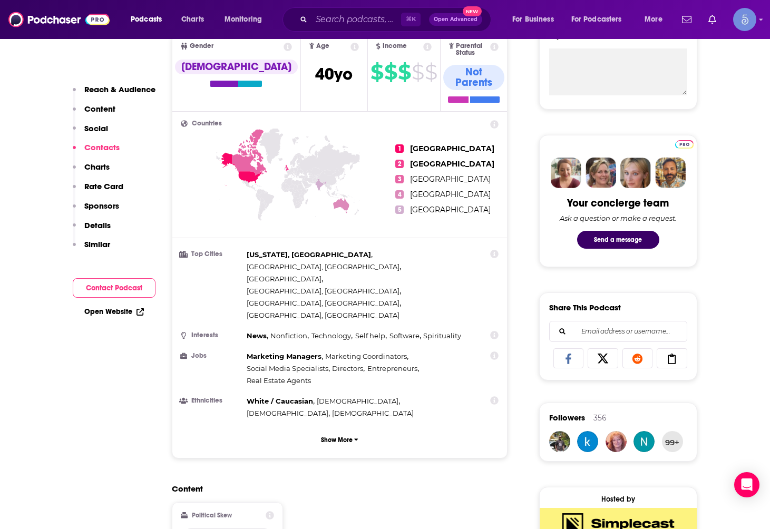
scroll to position [175, 0]
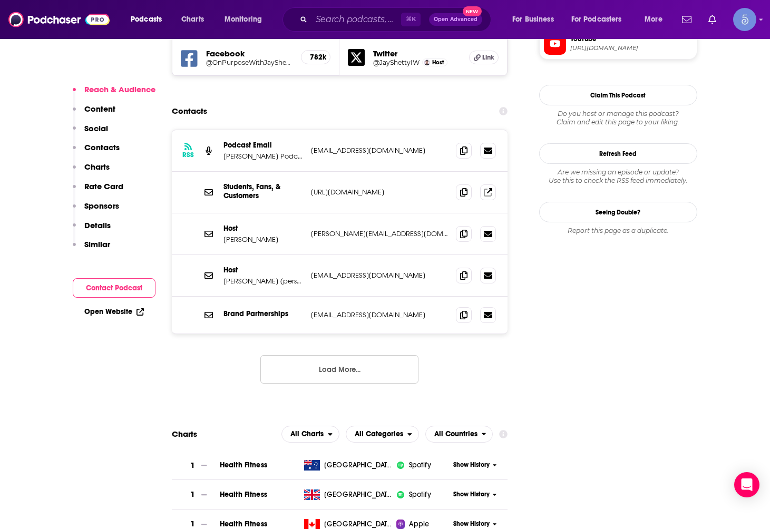
scroll to position [938, 0]
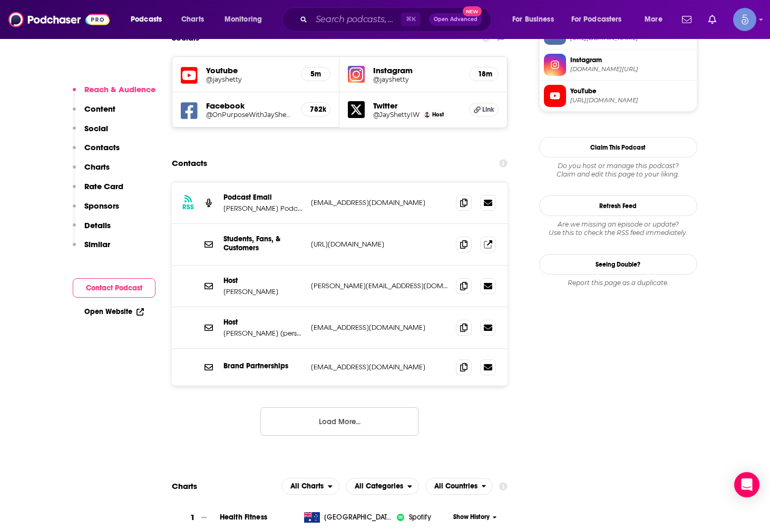
click at [416, 266] on div "Host [PERSON_NAME] [PERSON_NAME][EMAIL_ADDRESS][DOMAIN_NAME] [PERSON_NAME][EMAI…" at bounding box center [340, 287] width 336 height 42
click at [298, 407] on button "Load More..." at bounding box center [339, 421] width 158 height 28
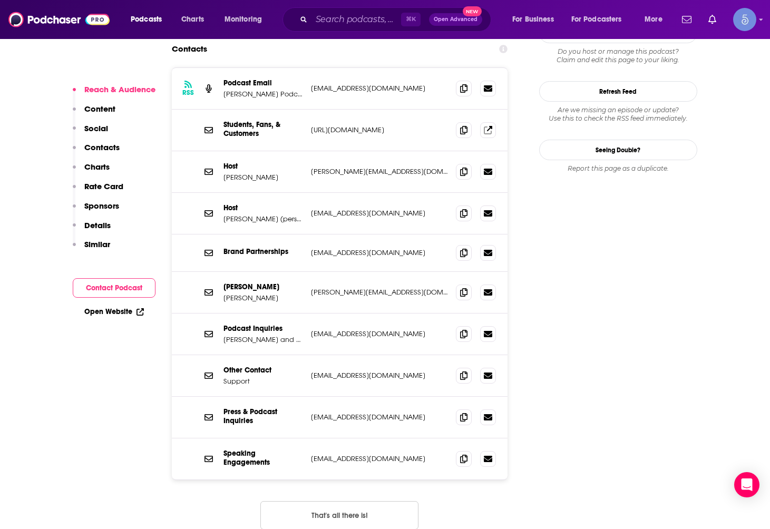
scroll to position [1054, 0]
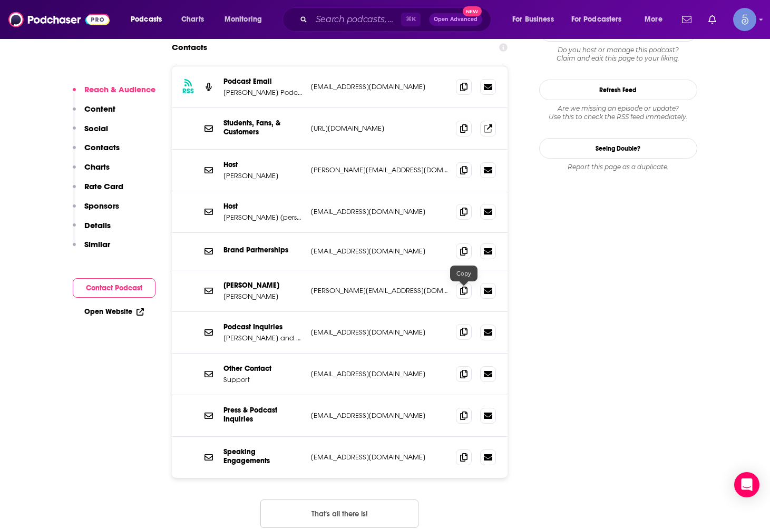
click at [466, 328] on icon at bounding box center [463, 332] width 7 height 8
click at [83, 240] on button "Similar" at bounding box center [91, 248] width 37 height 19
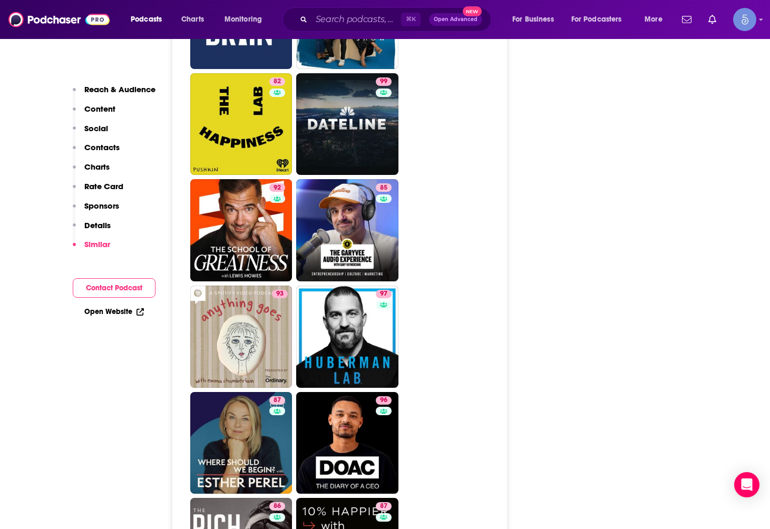
scroll to position [3120, 0]
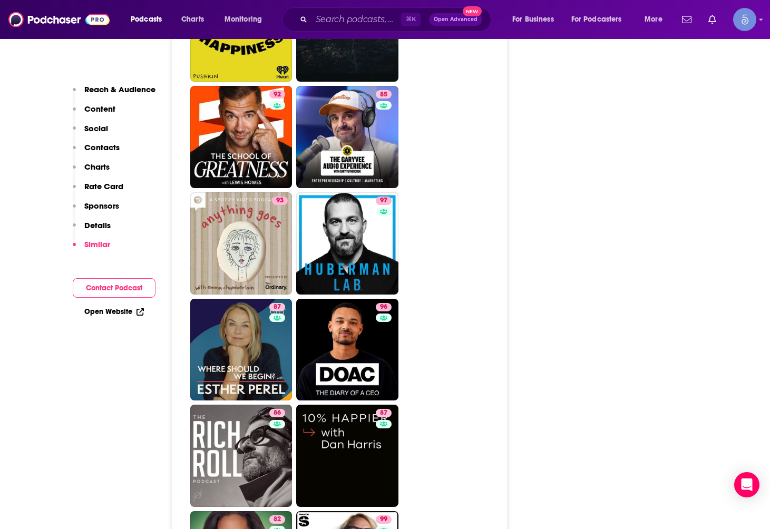
click at [126, 402] on div "Reach & Audience Content Social Contacts Charts Rate Card Sponsors Details Simi…" at bounding box center [114, 351] width 82 height 6334
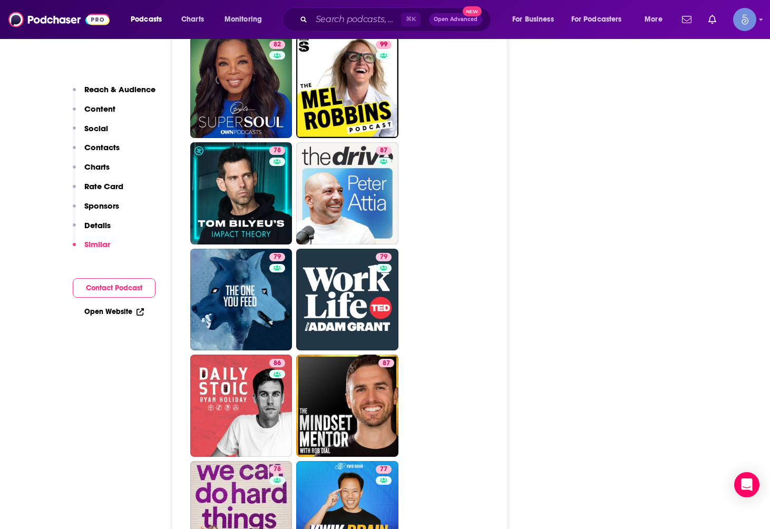
scroll to position [3651, 0]
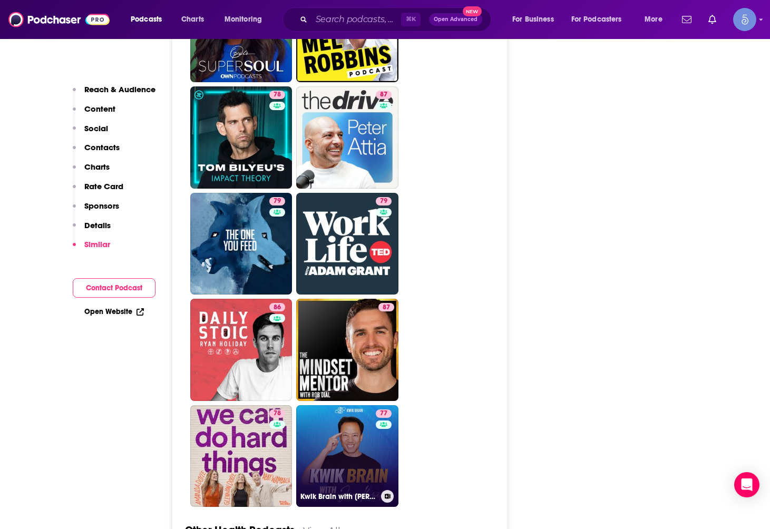
click at [367, 415] on link "77 Kwik Brain with Jim Kwik" at bounding box center [347, 456] width 102 height 102
type input "https://www.podchaser.com/podcasts/kwik-brain-with-jim-kwik-424344"
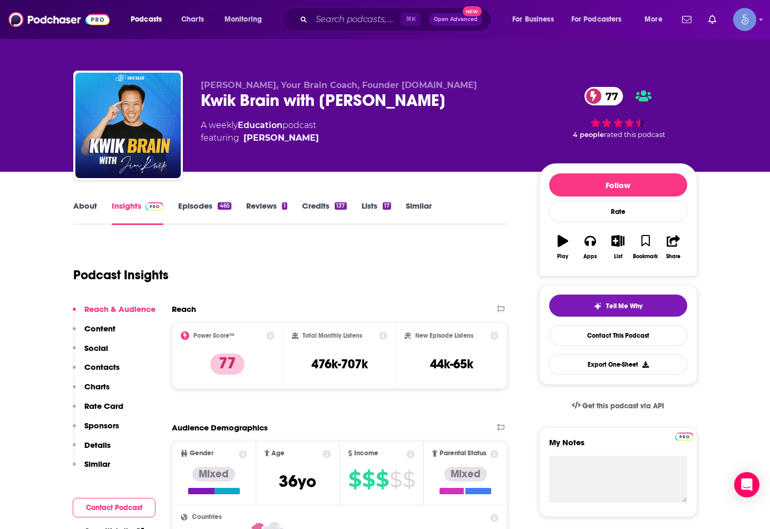
click at [80, 210] on link "About" at bounding box center [85, 213] width 24 height 24
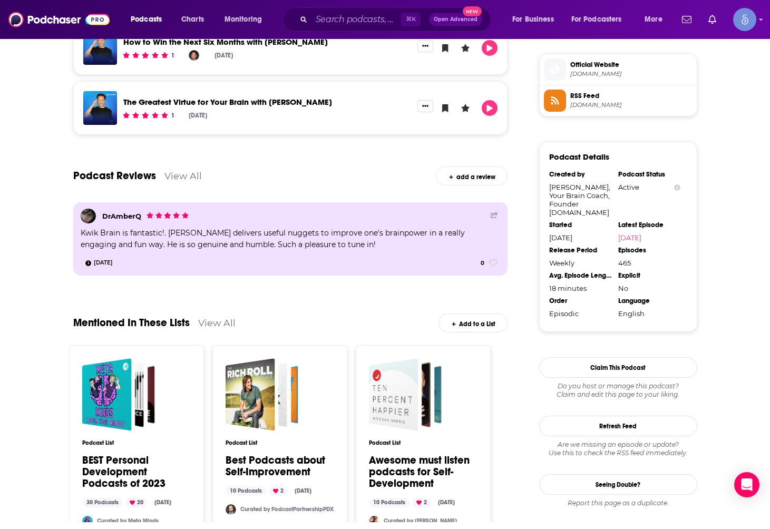
scroll to position [1089, 0]
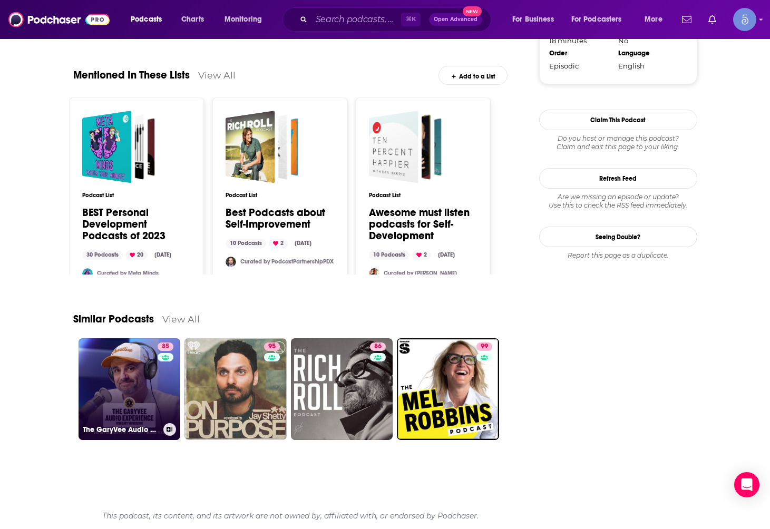
click at [94, 413] on link "85 The GaryVee Audio Experience" at bounding box center [129, 389] width 102 height 102
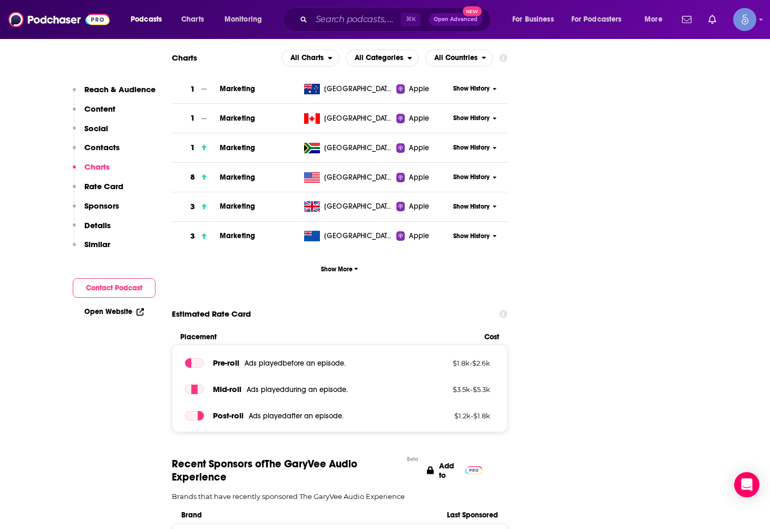
click at [95, 250] on button "Similar" at bounding box center [91, 248] width 37 height 19
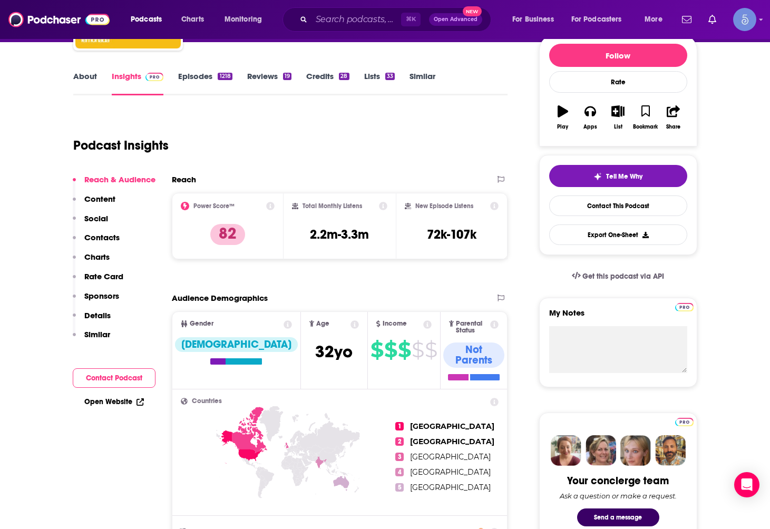
scroll to position [209, 0]
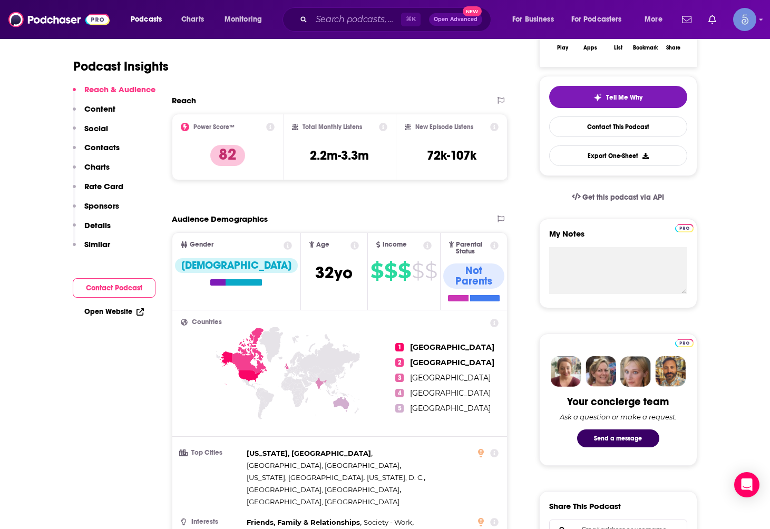
click at [106, 153] on button "Contacts" at bounding box center [96, 151] width 47 height 19
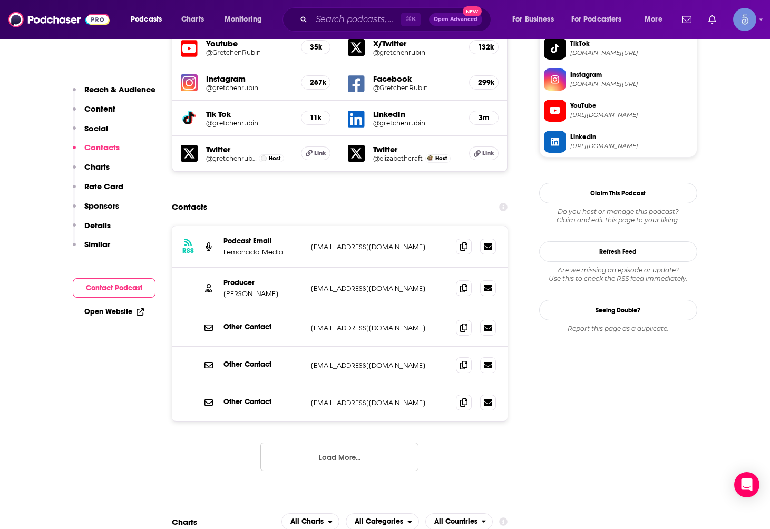
scroll to position [988, 0]
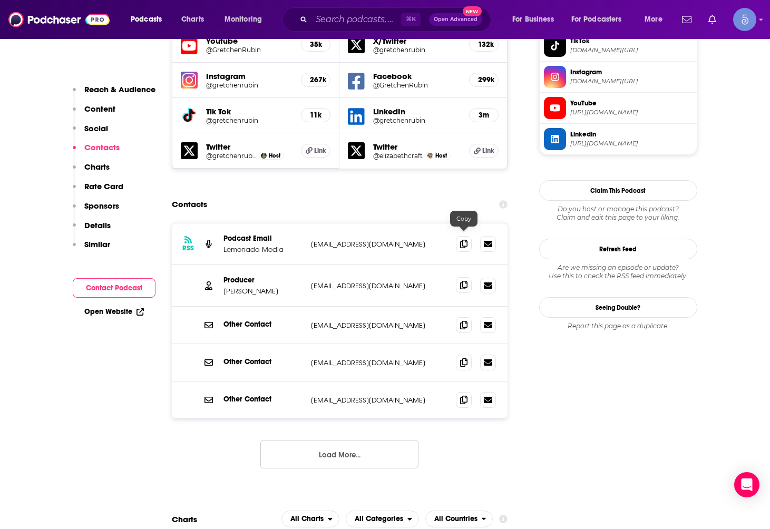
click at [468, 277] on span at bounding box center [464, 285] width 16 height 16
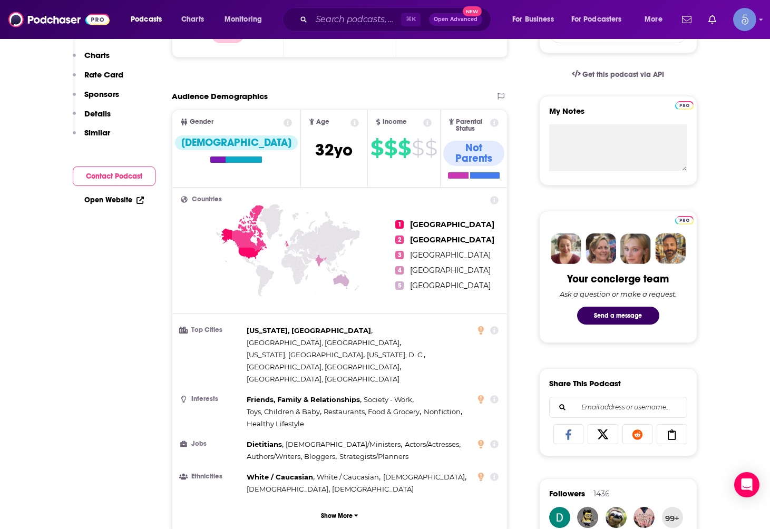
scroll to position [0, 0]
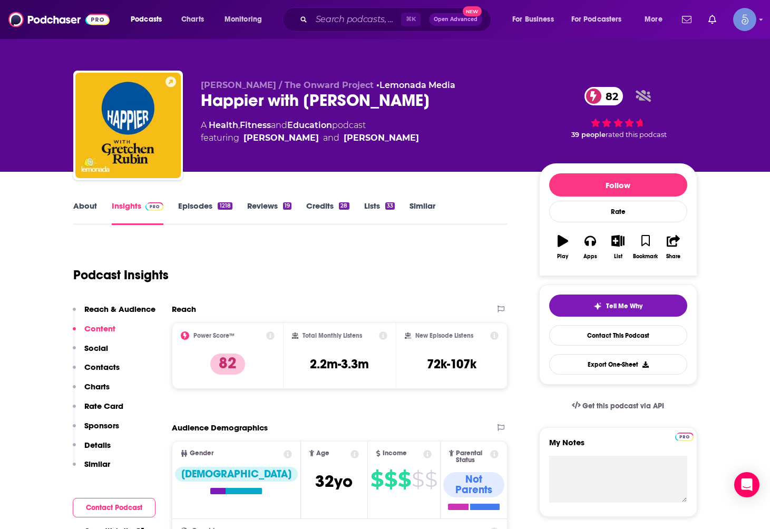
click at [90, 205] on link "About" at bounding box center [85, 213] width 24 height 24
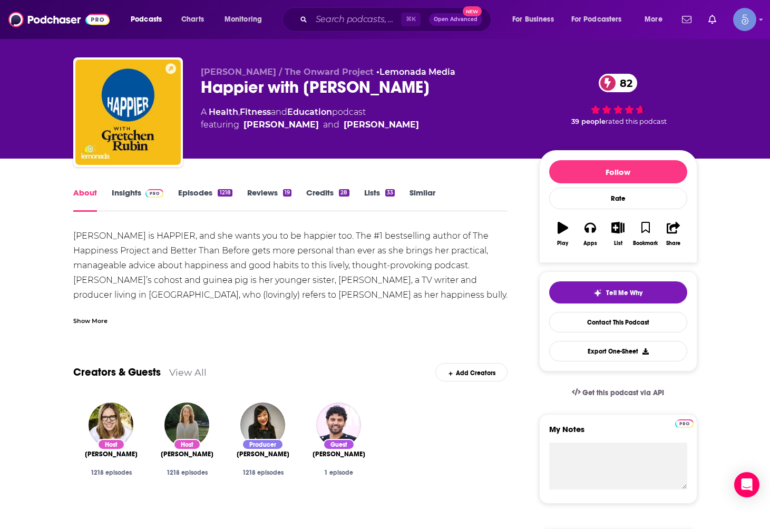
scroll to position [122, 0]
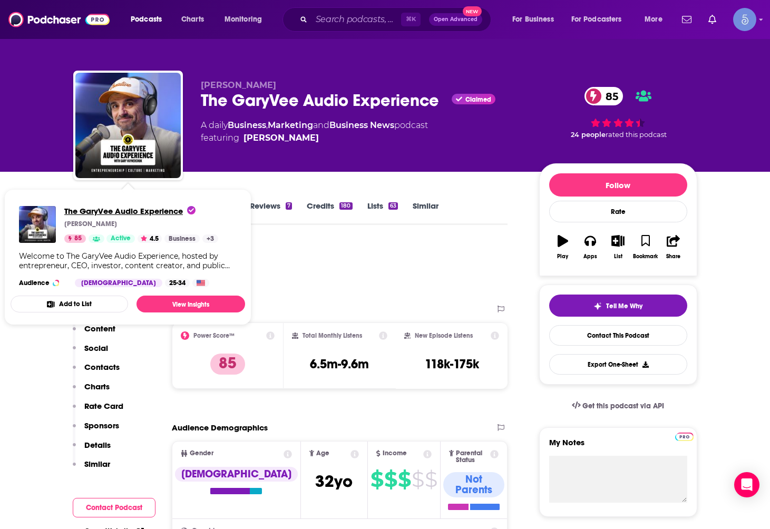
click at [81, 214] on span "The GaryVee Audio Experience" at bounding box center [129, 211] width 131 height 10
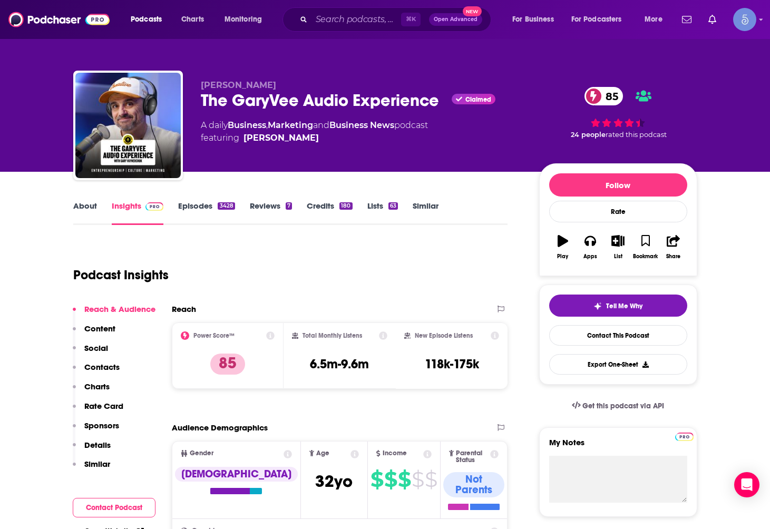
click at [96, 209] on link "About" at bounding box center [85, 213] width 24 height 24
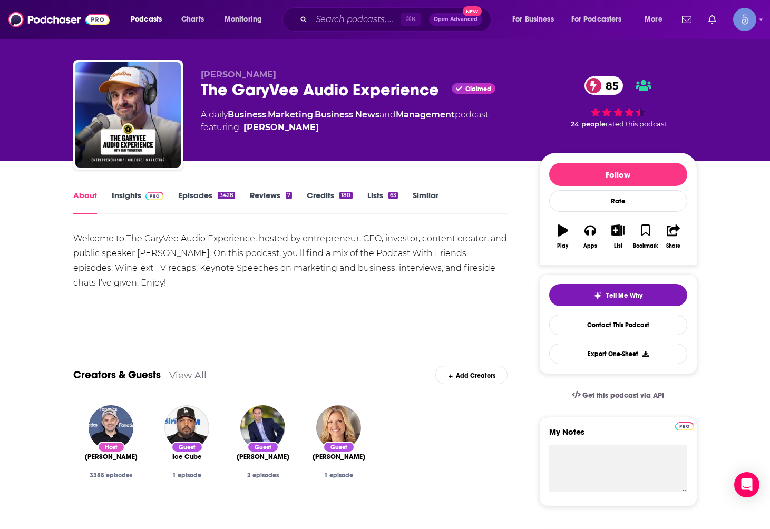
scroll to position [8, 0]
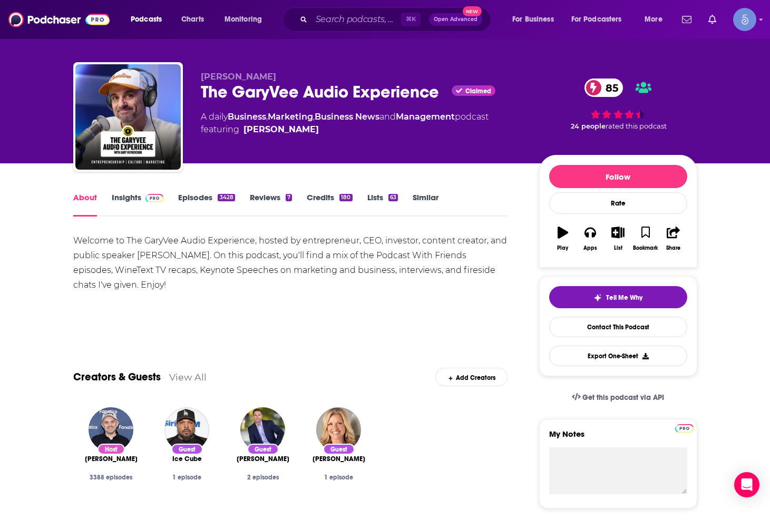
click at [289, 95] on div "The GaryVee Audio Experience Claimed 85" at bounding box center [361, 92] width 321 height 21
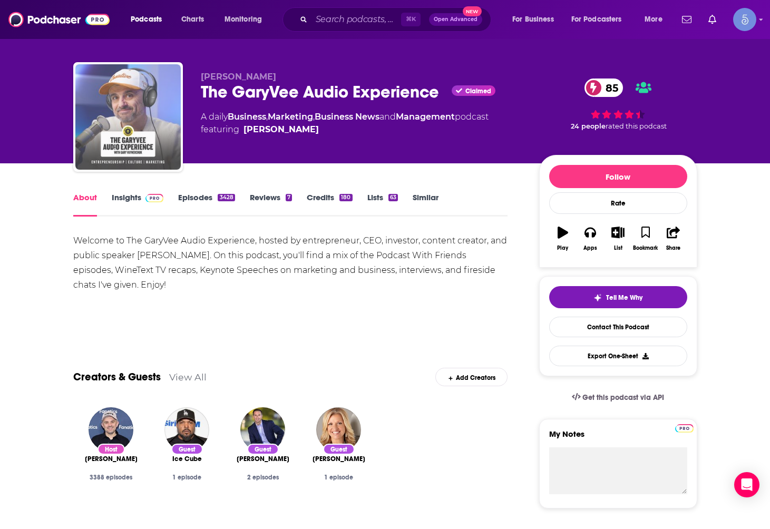
click at [179, 115] on img "The GaryVee Audio Experience" at bounding box center [127, 116] width 105 height 105
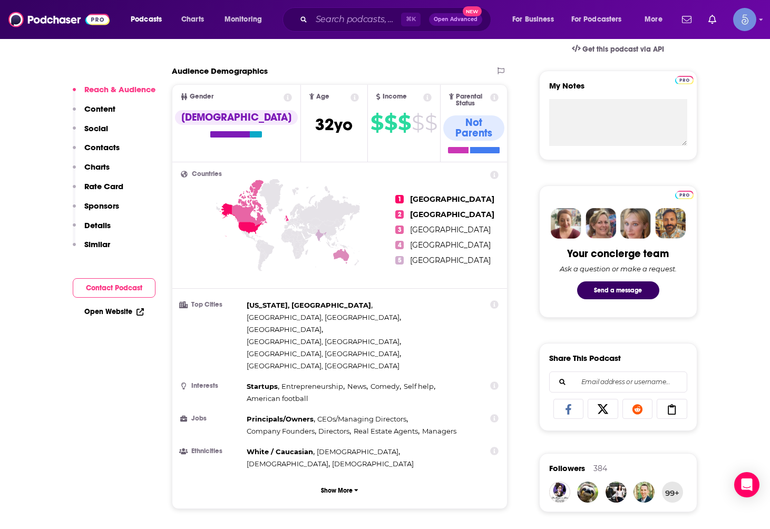
scroll to position [487, 0]
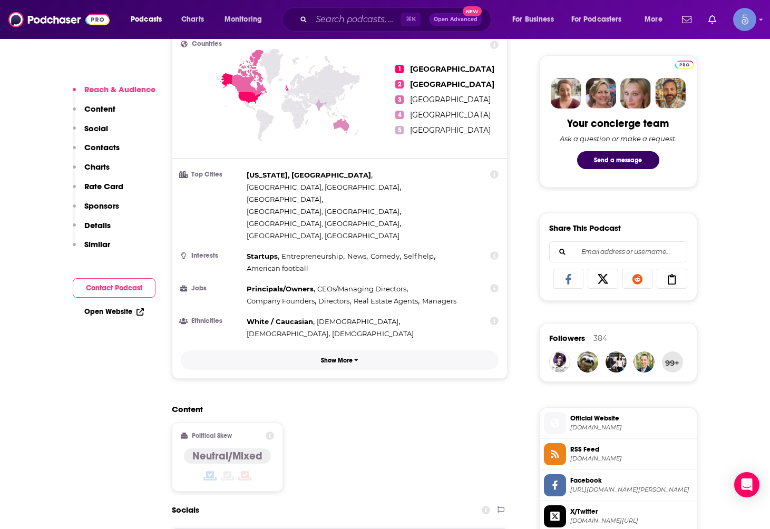
click at [342, 350] on button "Show More" at bounding box center [340, 359] width 318 height 19
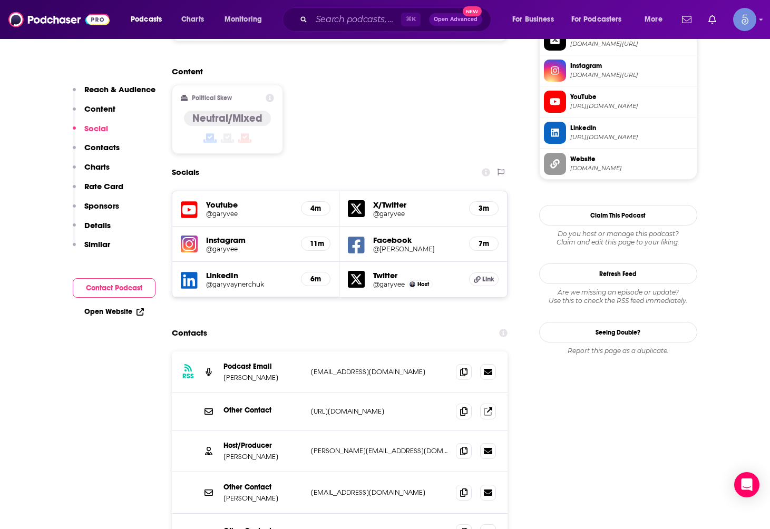
scroll to position [1041, 0]
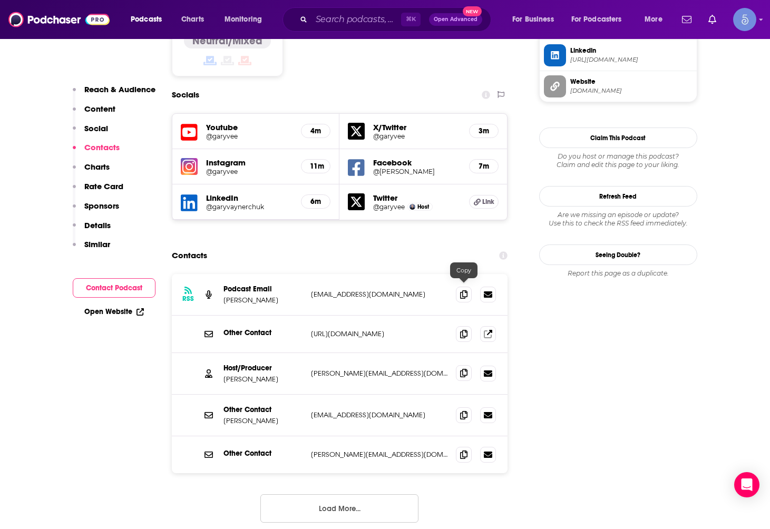
click at [468, 365] on span at bounding box center [464, 373] width 16 height 16
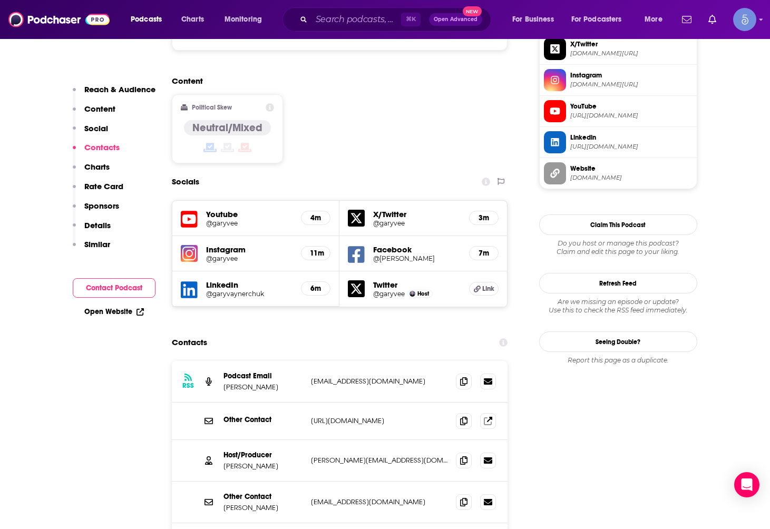
scroll to position [1127, 0]
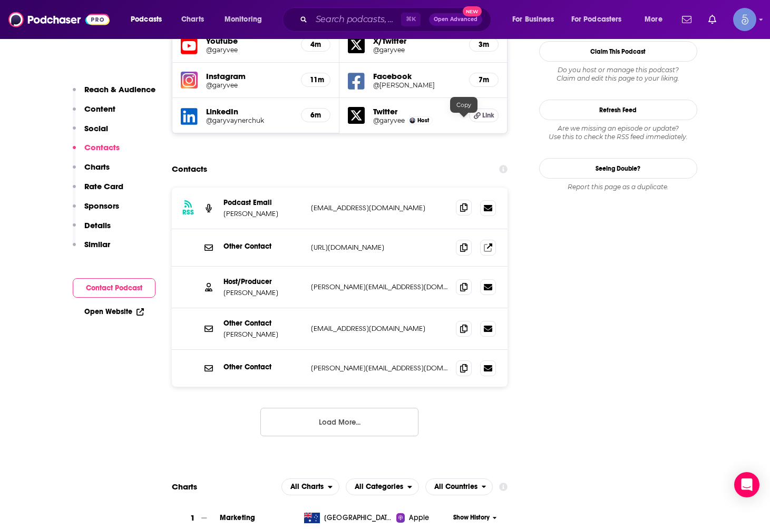
click at [462, 203] on icon at bounding box center [463, 207] width 7 height 8
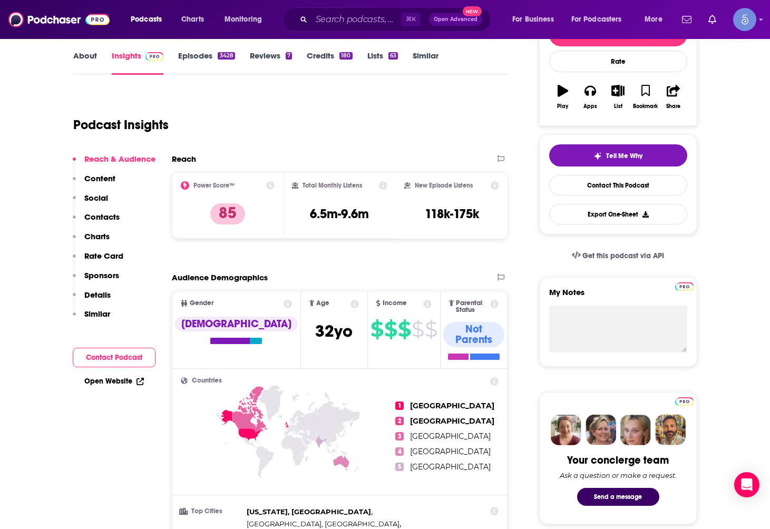
scroll to position [0, 0]
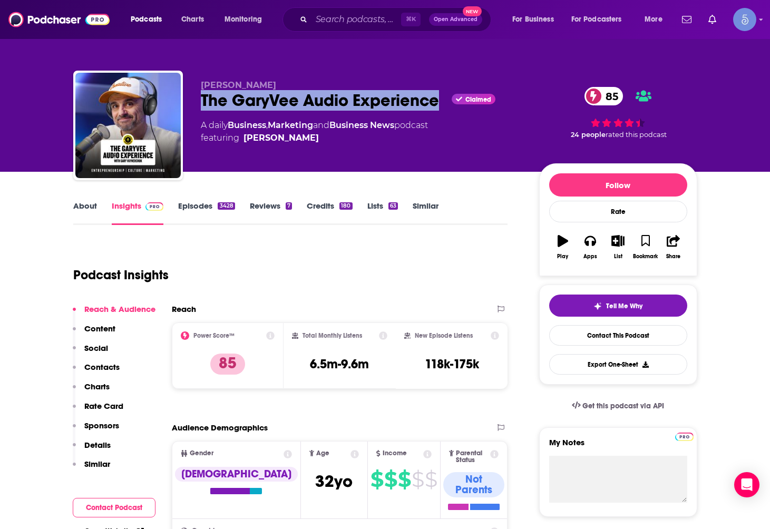
drag, startPoint x: 439, startPoint y: 99, endPoint x: 203, endPoint y: 104, distance: 235.5
click at [203, 104] on div "The GaryVee Audio Experience Claimed 85" at bounding box center [361, 100] width 321 height 21
copy h2 "The GaryVee Audio Experience"
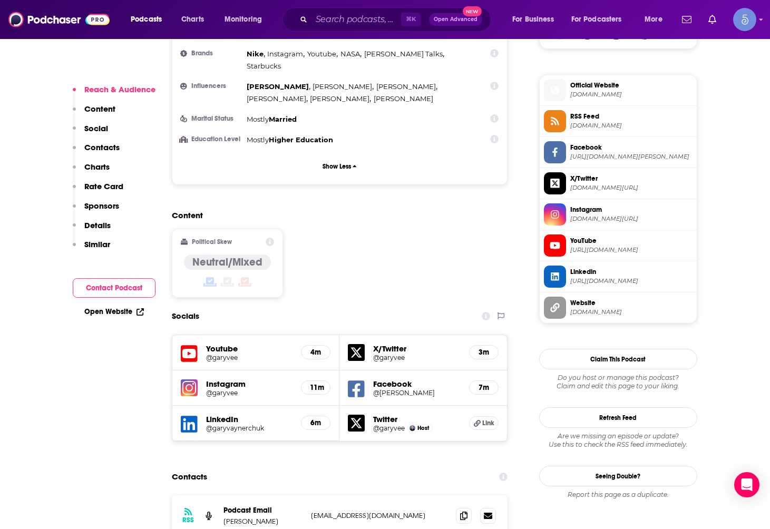
scroll to position [1103, 0]
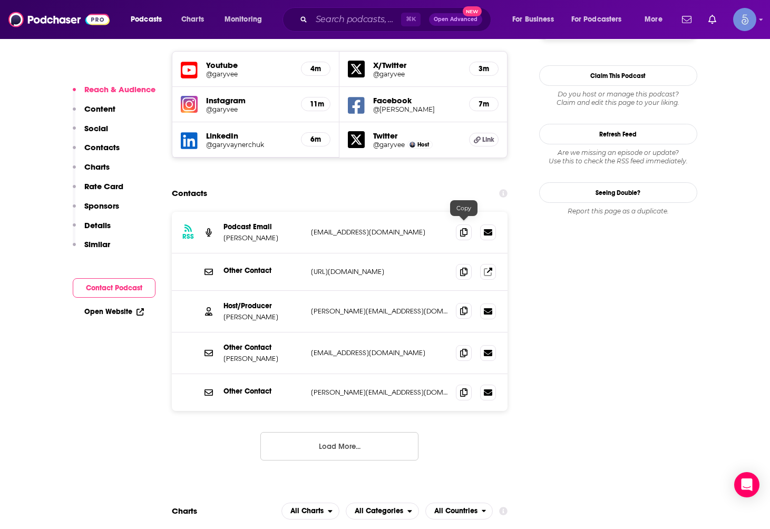
click at [466, 307] on icon at bounding box center [463, 311] width 7 height 8
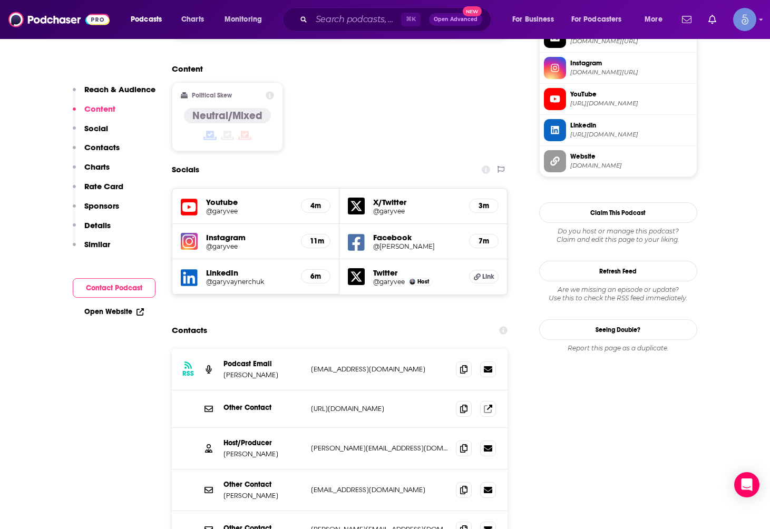
scroll to position [1113, 0]
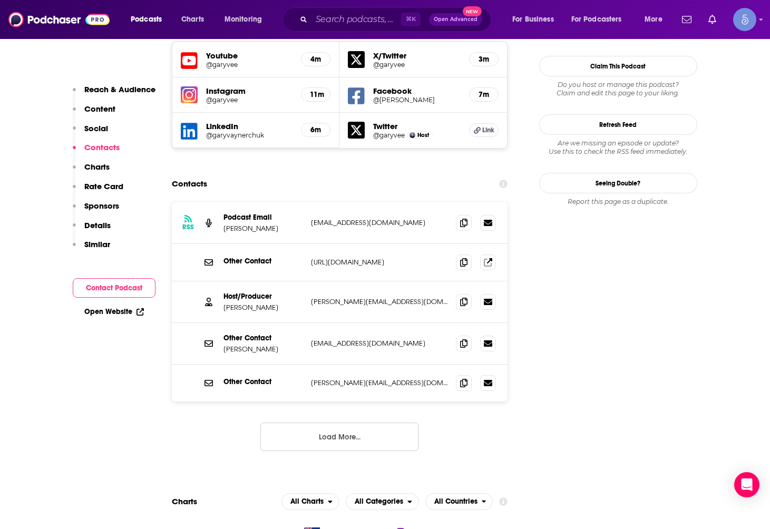
click at [258, 303] on p "Gary Vaynerchuk" at bounding box center [262, 307] width 79 height 9
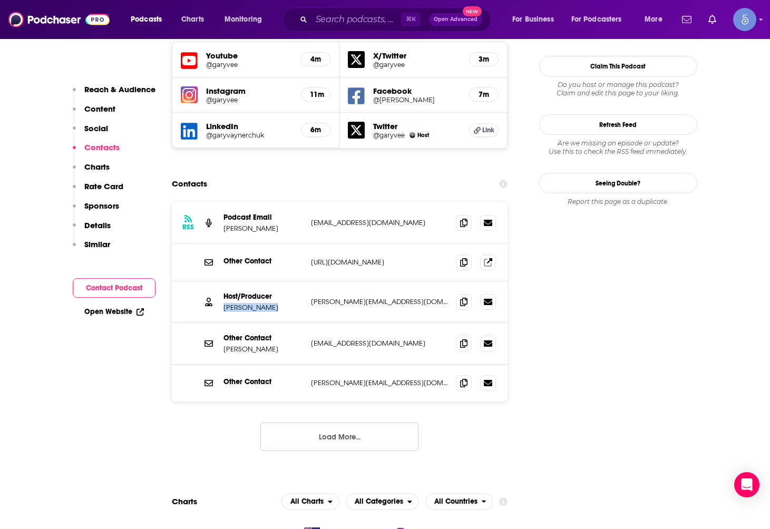
click at [258, 303] on p "Gary Vaynerchuk" at bounding box center [262, 307] width 79 height 9
click at [282, 303] on p "Gary Vaynerchuk" at bounding box center [262, 307] width 79 height 9
drag, startPoint x: 288, startPoint y: 222, endPoint x: 240, endPoint y: 222, distance: 47.9
click at [240, 303] on p "Gary Vaynerchuk" at bounding box center [262, 307] width 79 height 9
copy p "Gary Vaynerchuk"
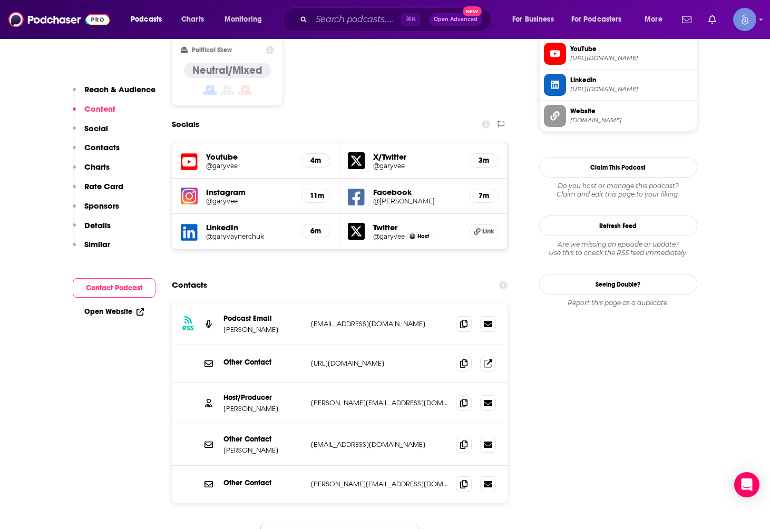
scroll to position [798, 0]
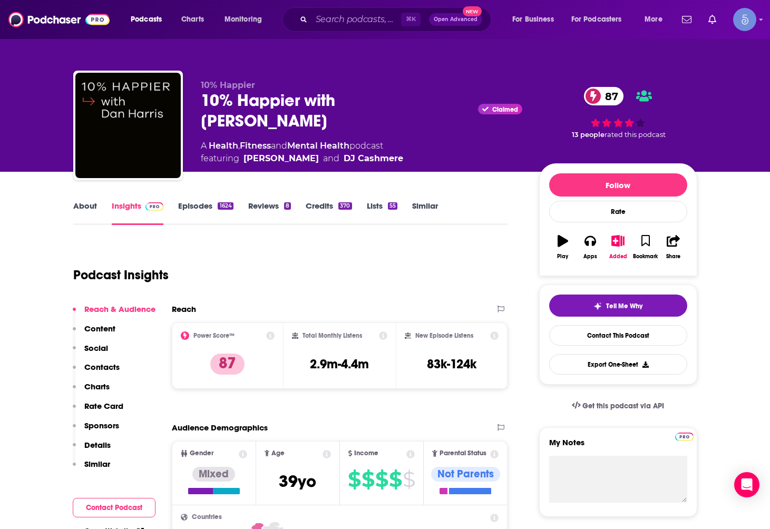
click at [367, 254] on div "Podcast Insights" at bounding box center [286, 269] width 426 height 54
click at [94, 211] on link "About" at bounding box center [85, 213] width 24 height 24
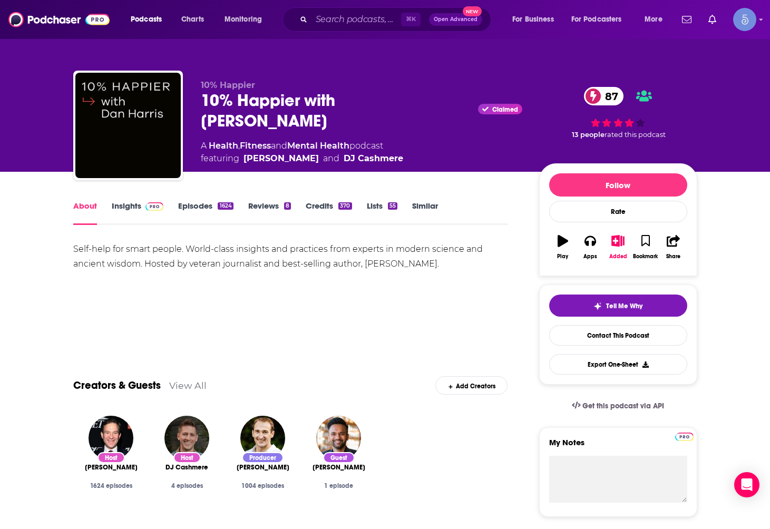
click at [135, 214] on link "Insights" at bounding box center [138, 213] width 52 height 24
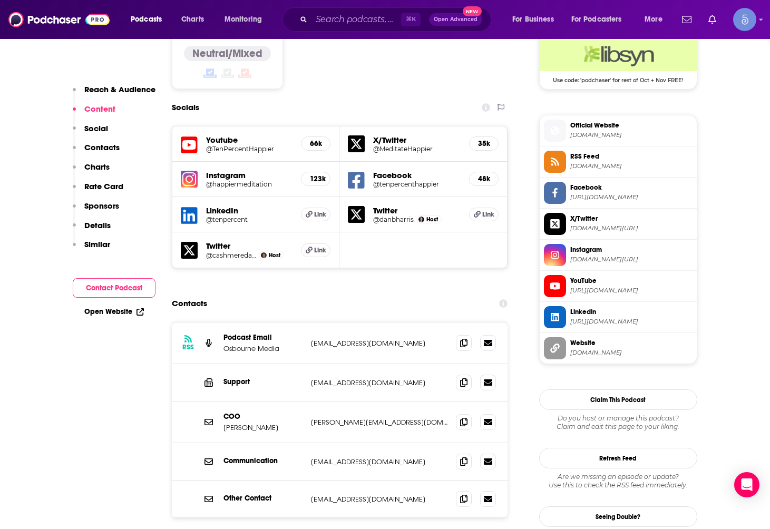
scroll to position [876, 0]
click at [420, 322] on div "RSS Podcast Email Osbourne Media libsynads@libsyn.com libsynads@libsyn.com" at bounding box center [340, 343] width 336 height 42
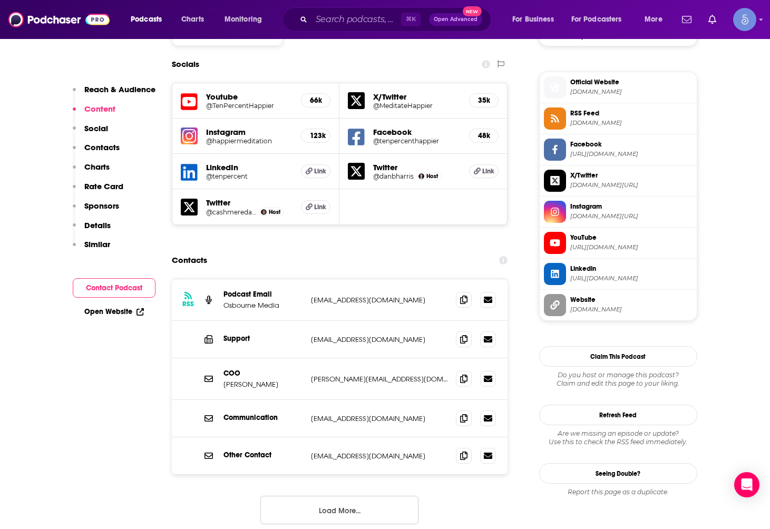
scroll to position [928, 0]
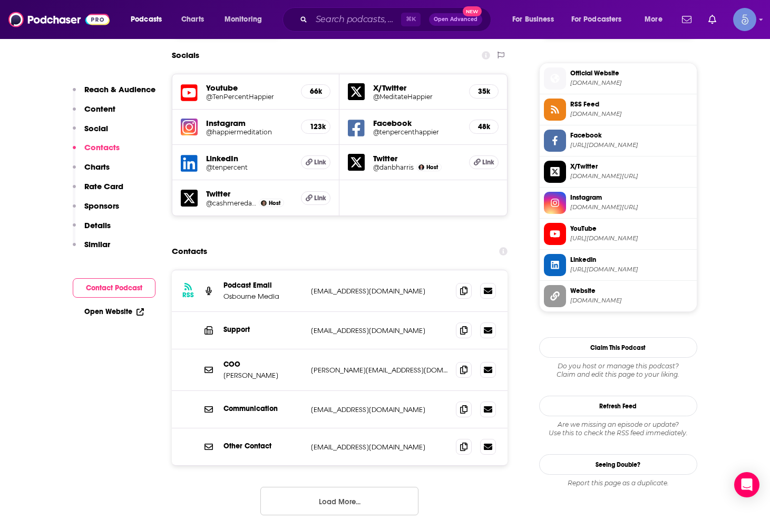
click at [327, 487] on button "Load More..." at bounding box center [339, 501] width 158 height 28
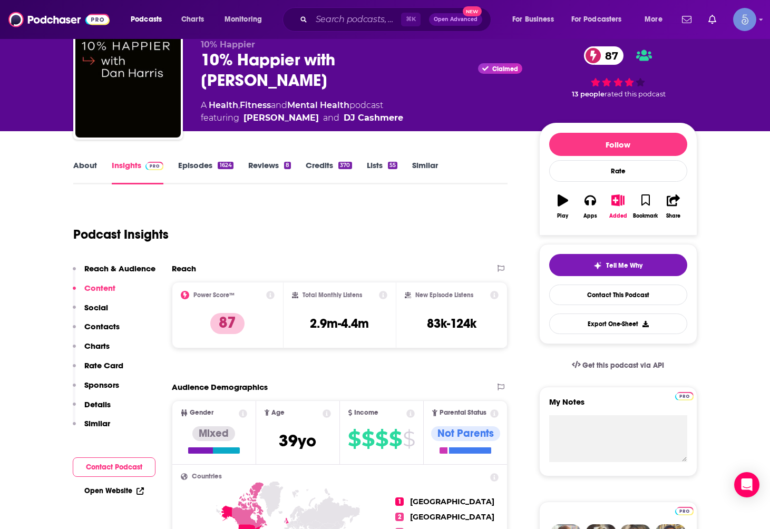
scroll to position [0, 0]
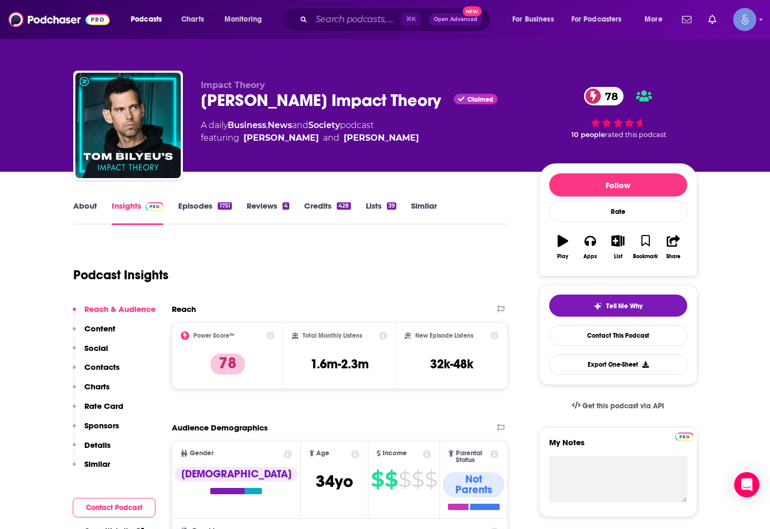
click at [92, 210] on link "About" at bounding box center [85, 213] width 24 height 24
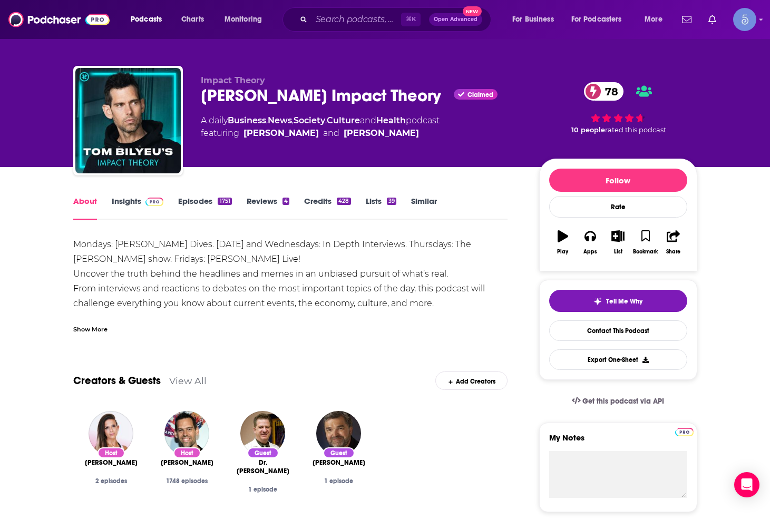
scroll to position [350, 0]
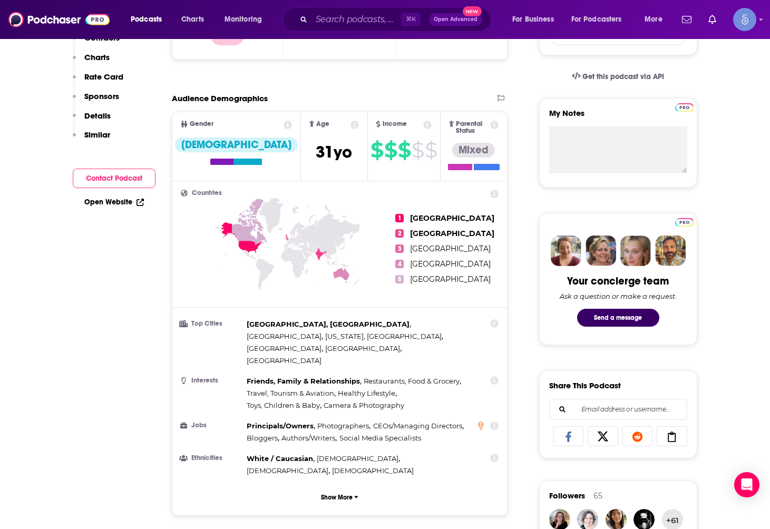
scroll to position [153, 0]
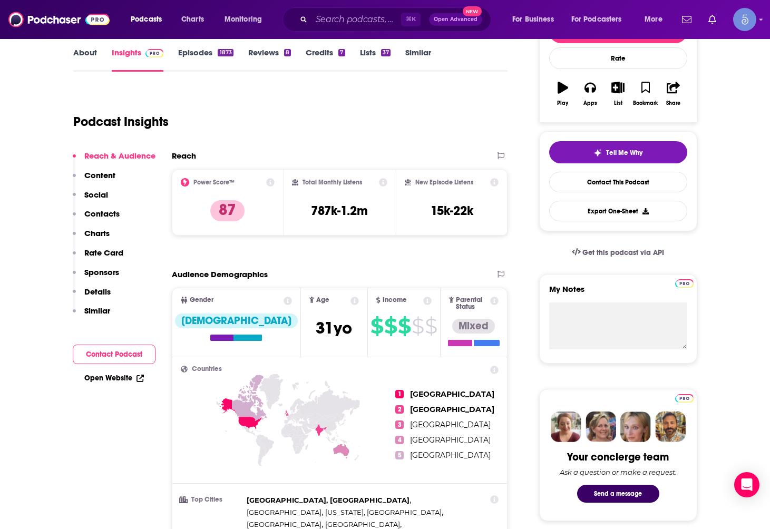
click at [93, 46] on div "About Insights Episodes 1873 Reviews 8 Credits 7 Lists 37 Similar" at bounding box center [290, 59] width 435 height 26
click at [77, 55] on link "About" at bounding box center [85, 59] width 24 height 24
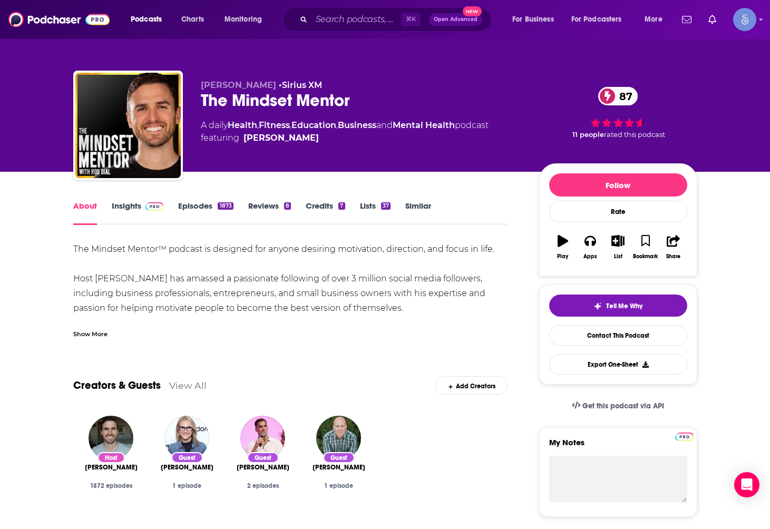
click at [102, 338] on div "Show More" at bounding box center [90, 333] width 34 height 10
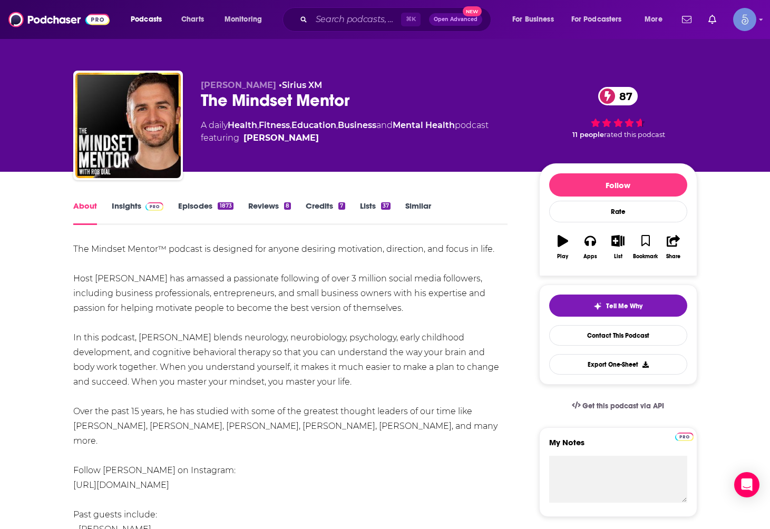
click at [130, 213] on link "Insights" at bounding box center [138, 213] width 52 height 24
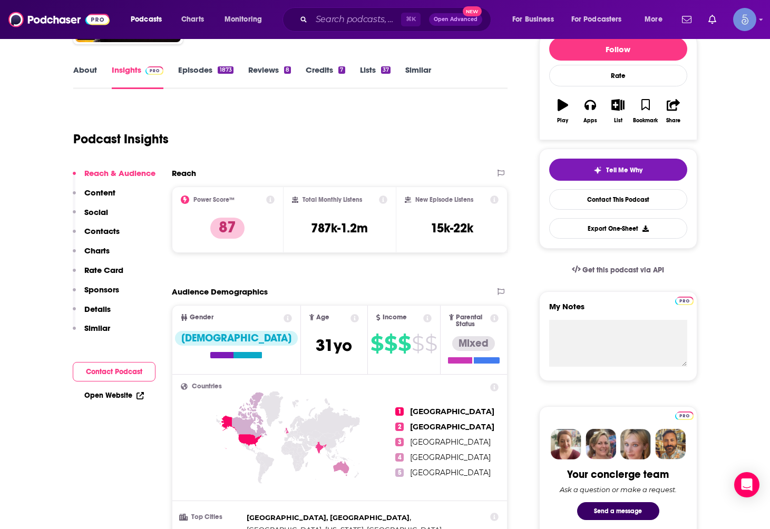
scroll to position [115, 0]
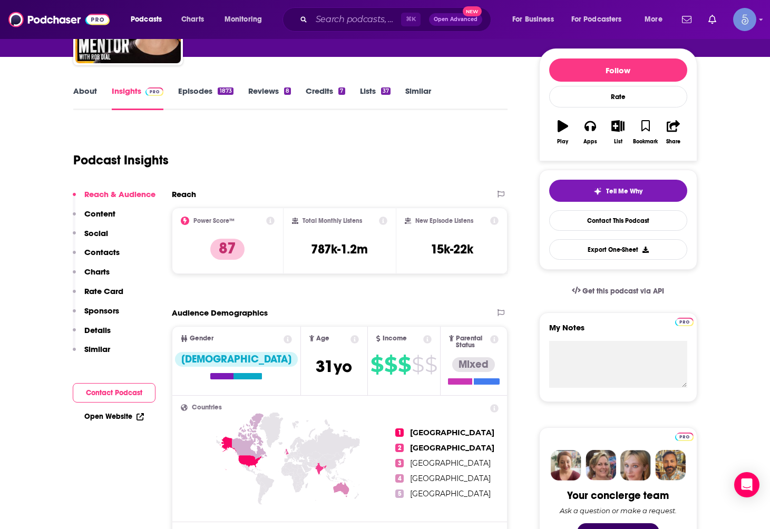
click at [93, 246] on button "Social" at bounding box center [90, 237] width 35 height 19
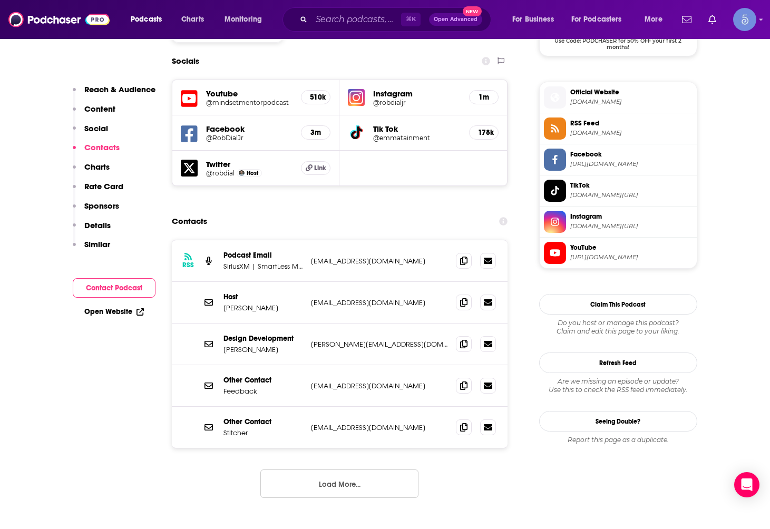
scroll to position [927, 0]
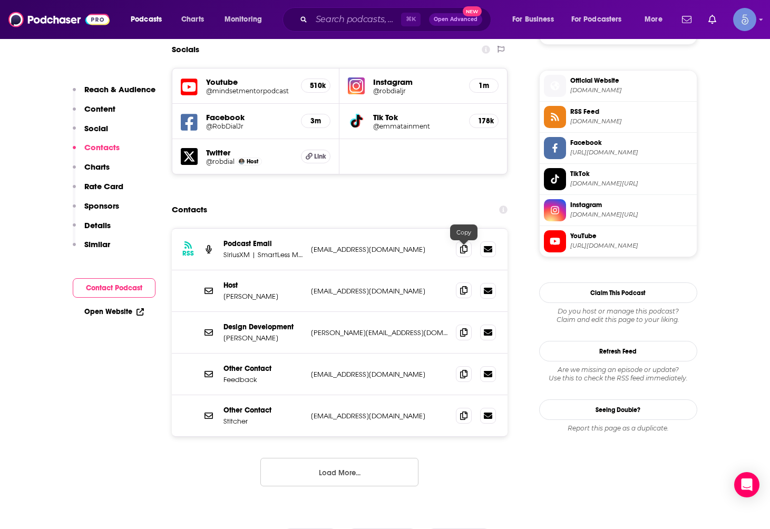
click at [460, 282] on span at bounding box center [464, 290] width 16 height 16
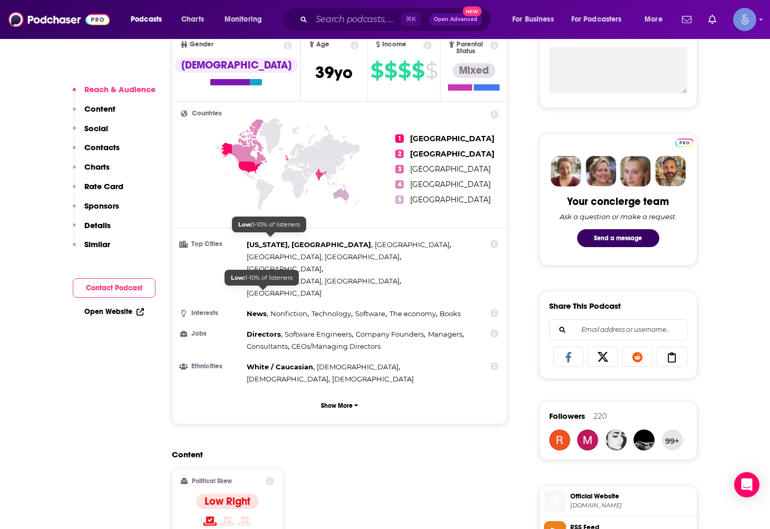
scroll to position [505, 0]
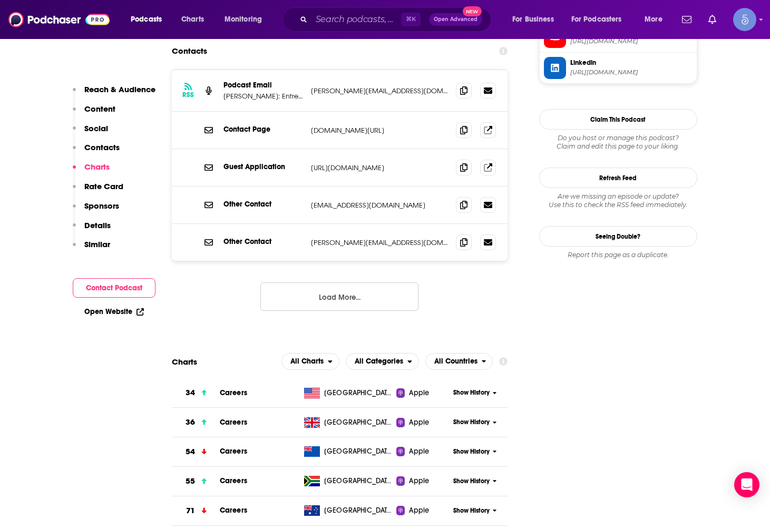
scroll to position [730, 0]
